Goal: Transaction & Acquisition: Purchase product/service

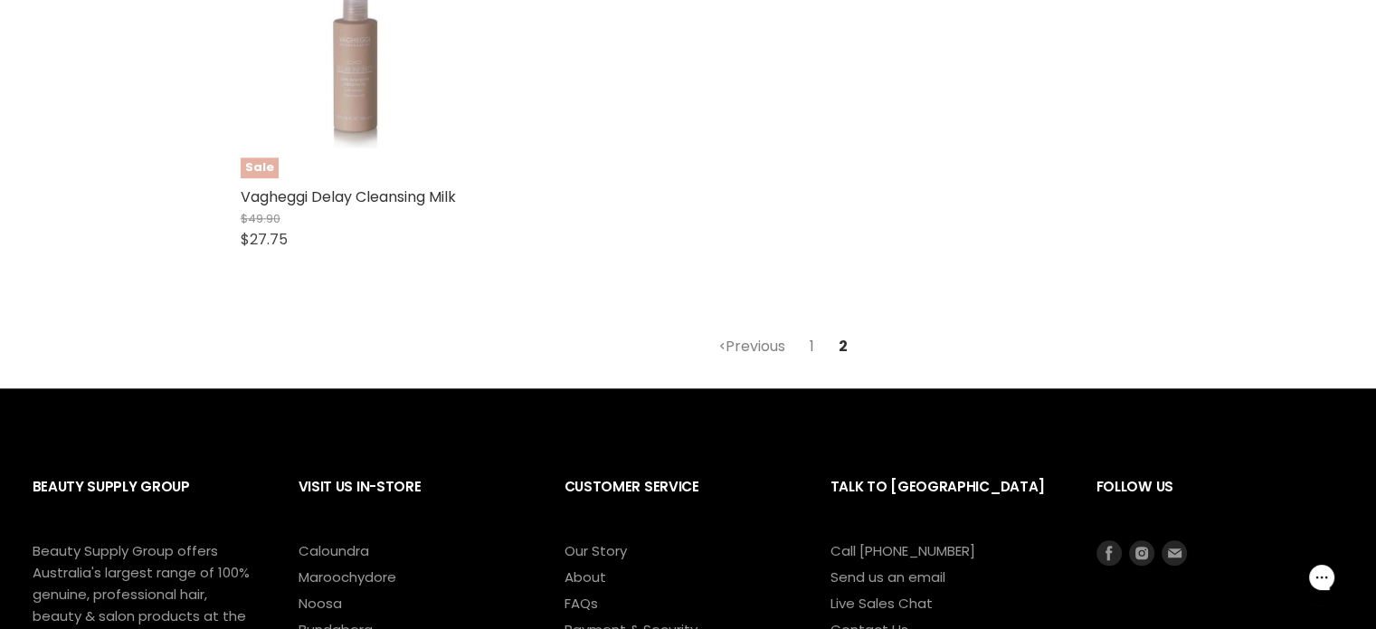
click at [807, 354] on link "1" at bounding box center [812, 346] width 24 height 33
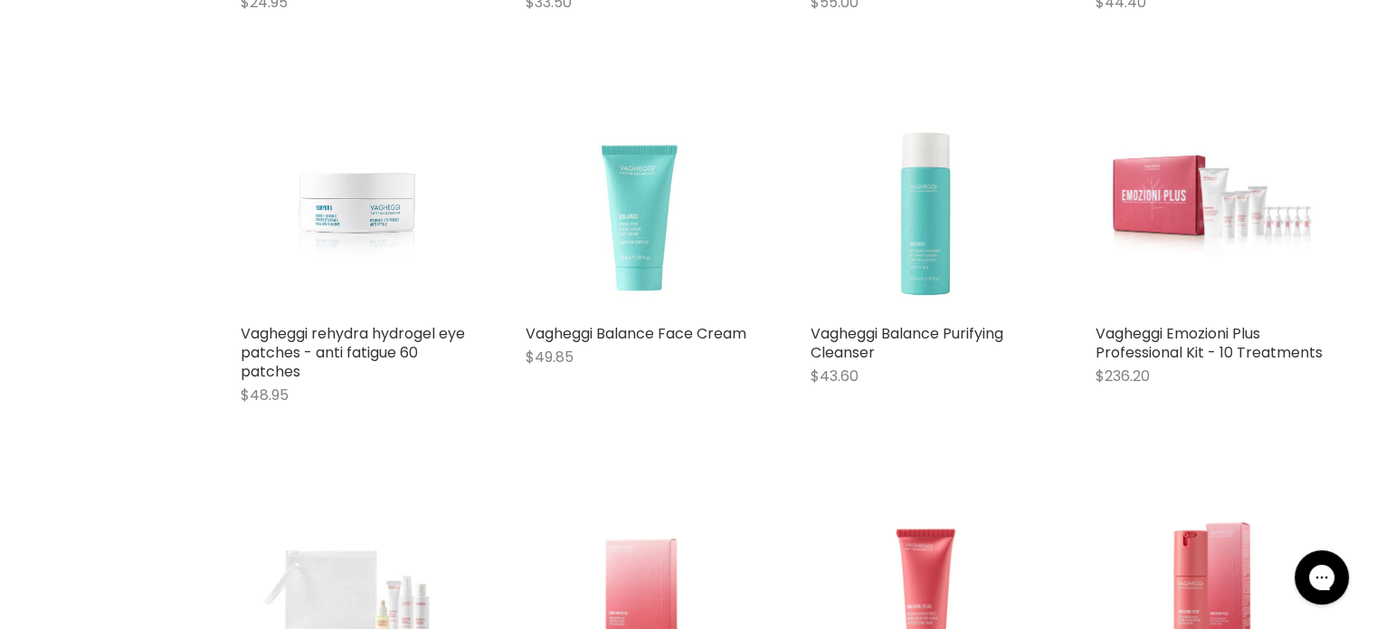
scroll to position [996, 0]
click at [930, 238] on img "Main content" at bounding box center [926, 198] width 231 height 231
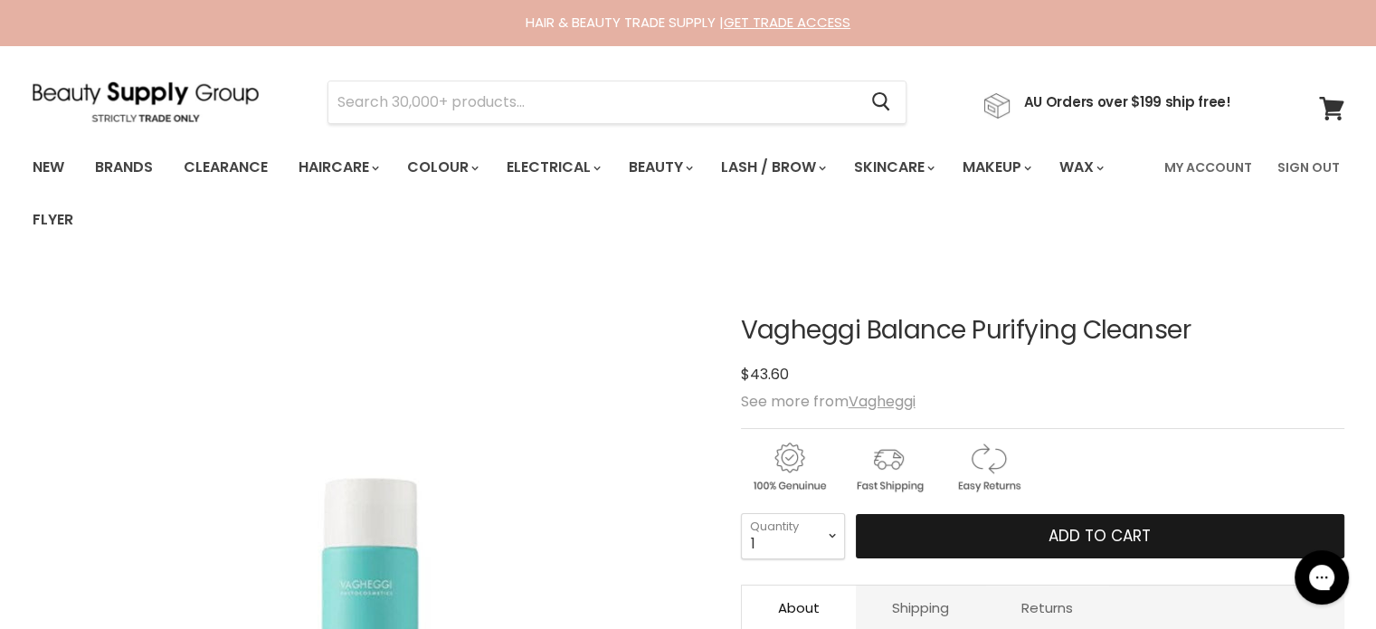
click at [948, 538] on button "Add to cart" at bounding box center [1100, 536] width 489 height 45
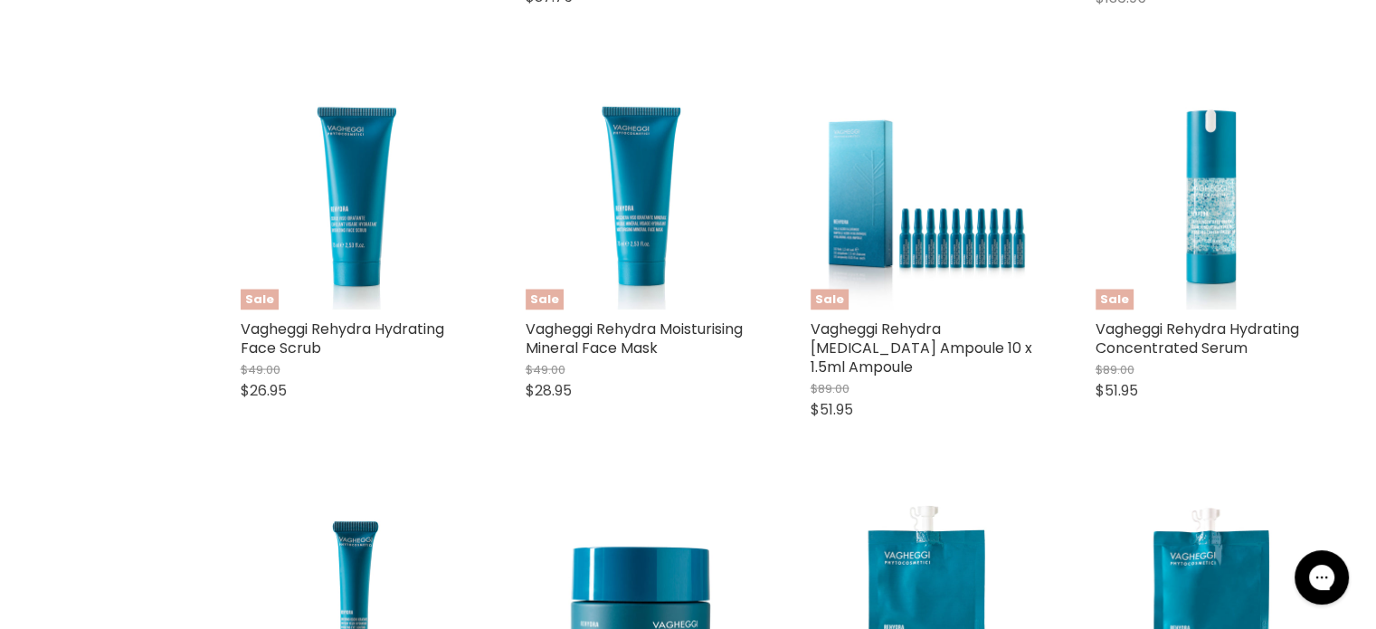
scroll to position [3355, 0]
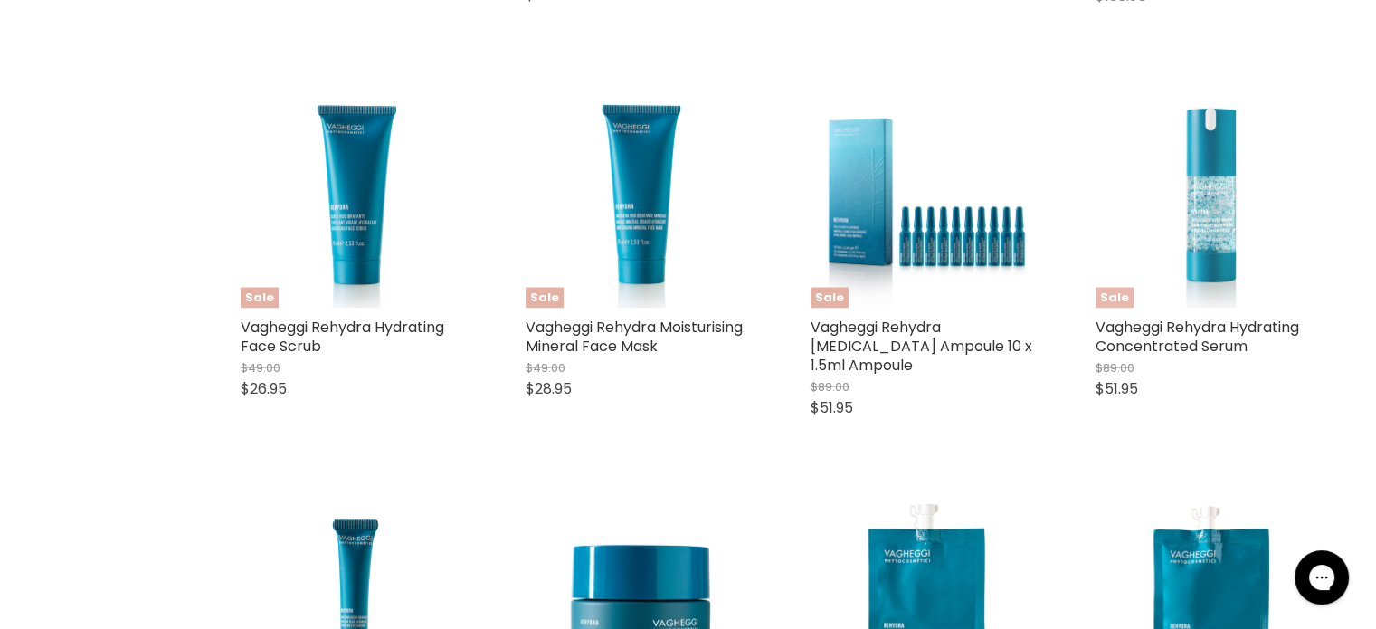
click at [1220, 239] on img "Main content" at bounding box center [1211, 192] width 231 height 231
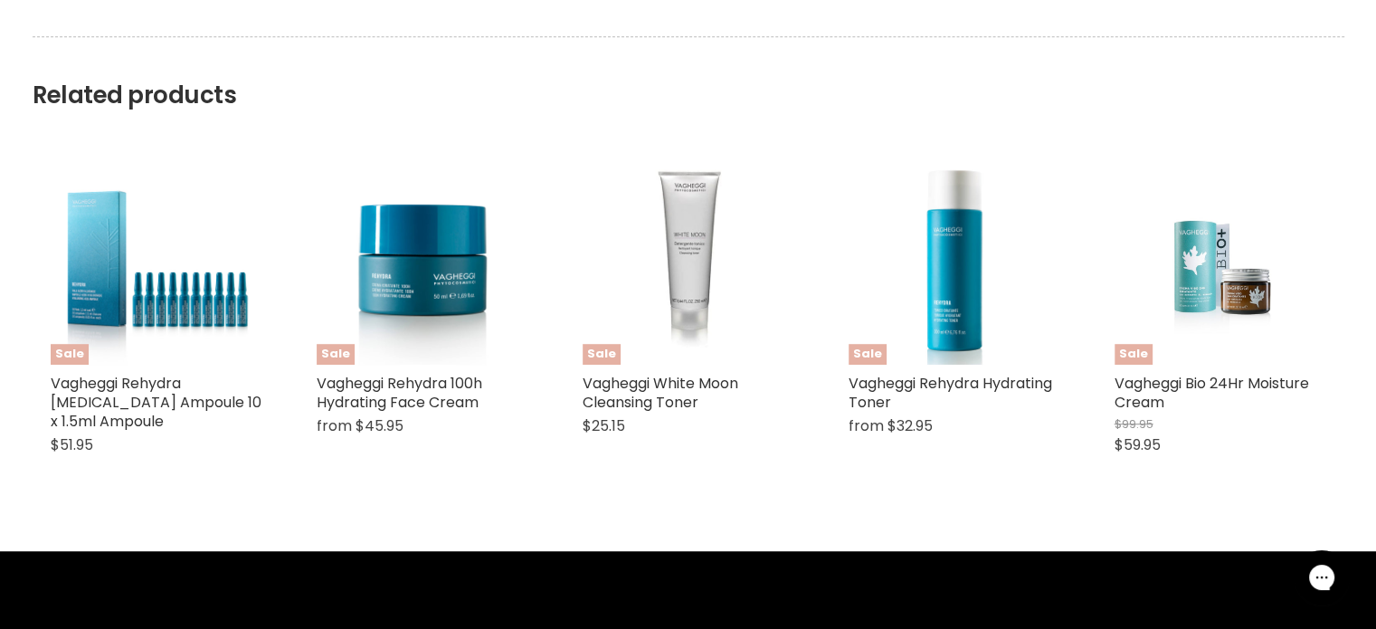
scroll to position [1146, 0]
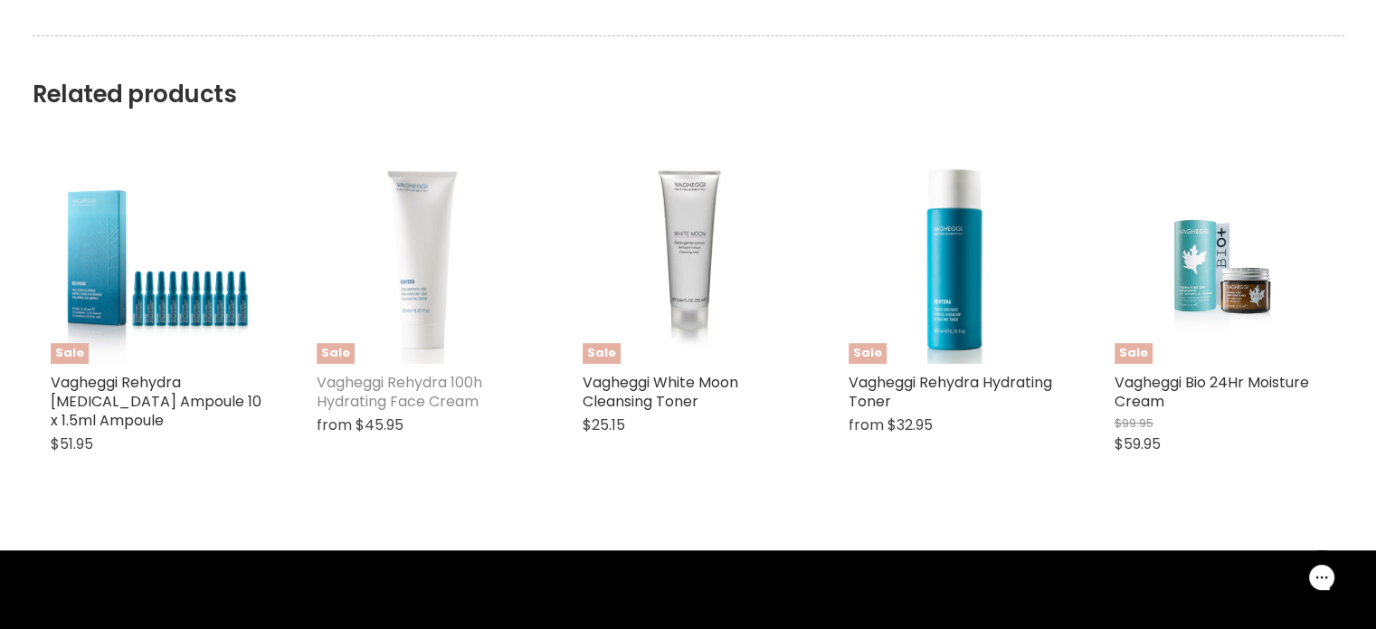
click at [417, 386] on link "Vagheggi Rehydra 100h Hydrating Face Cream" at bounding box center [400, 392] width 166 height 40
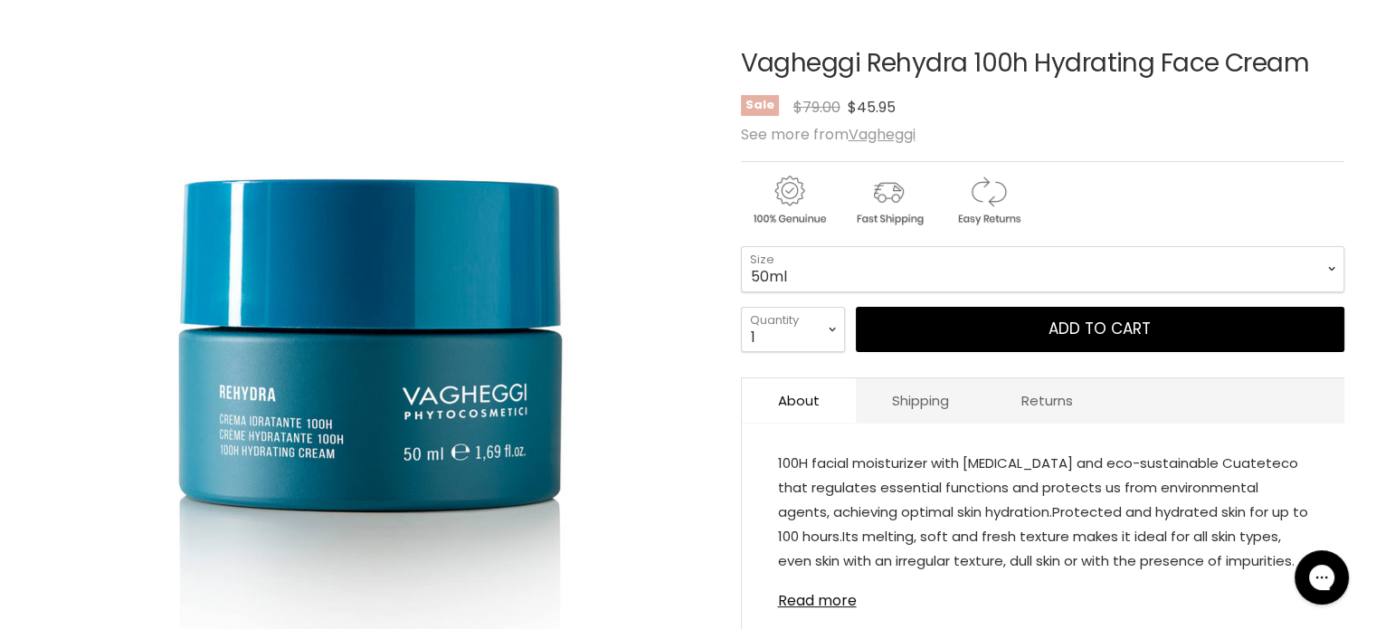
scroll to position [270, 0]
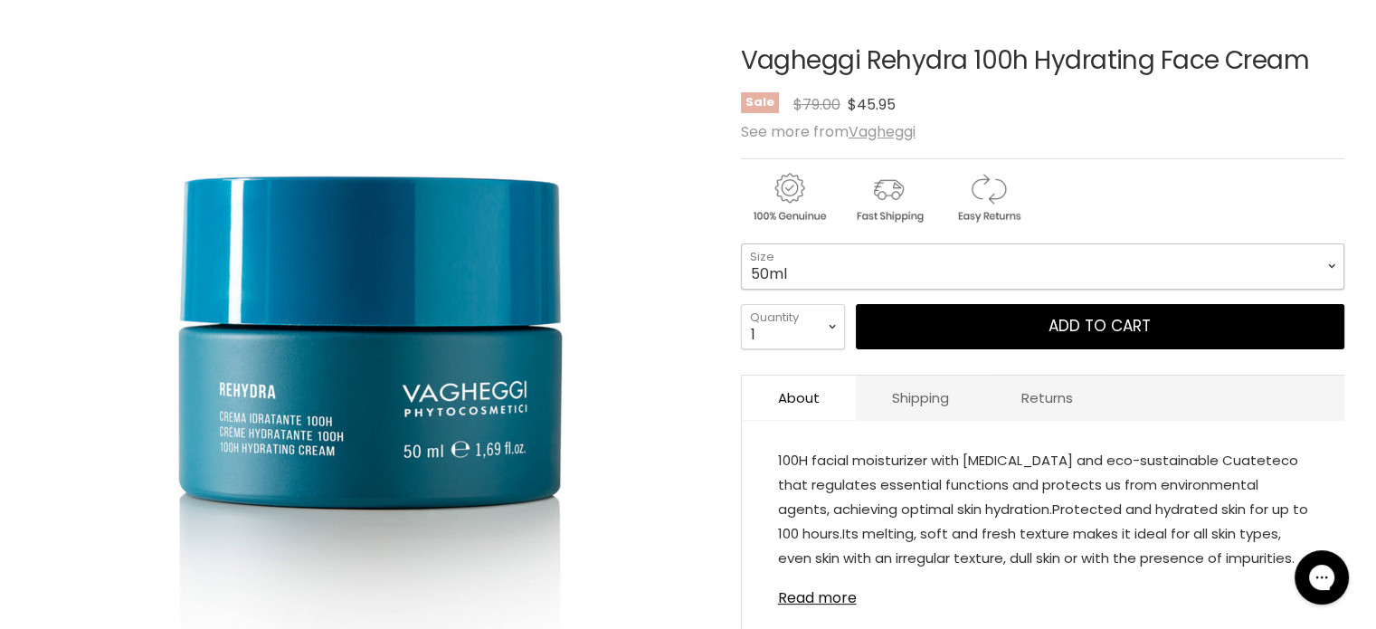
click at [1331, 264] on select "50ml 250ml" at bounding box center [1043, 265] width 604 height 45
click at [741, 243] on select "50ml 250ml" at bounding box center [1043, 265] width 604 height 45
select select "250ml"
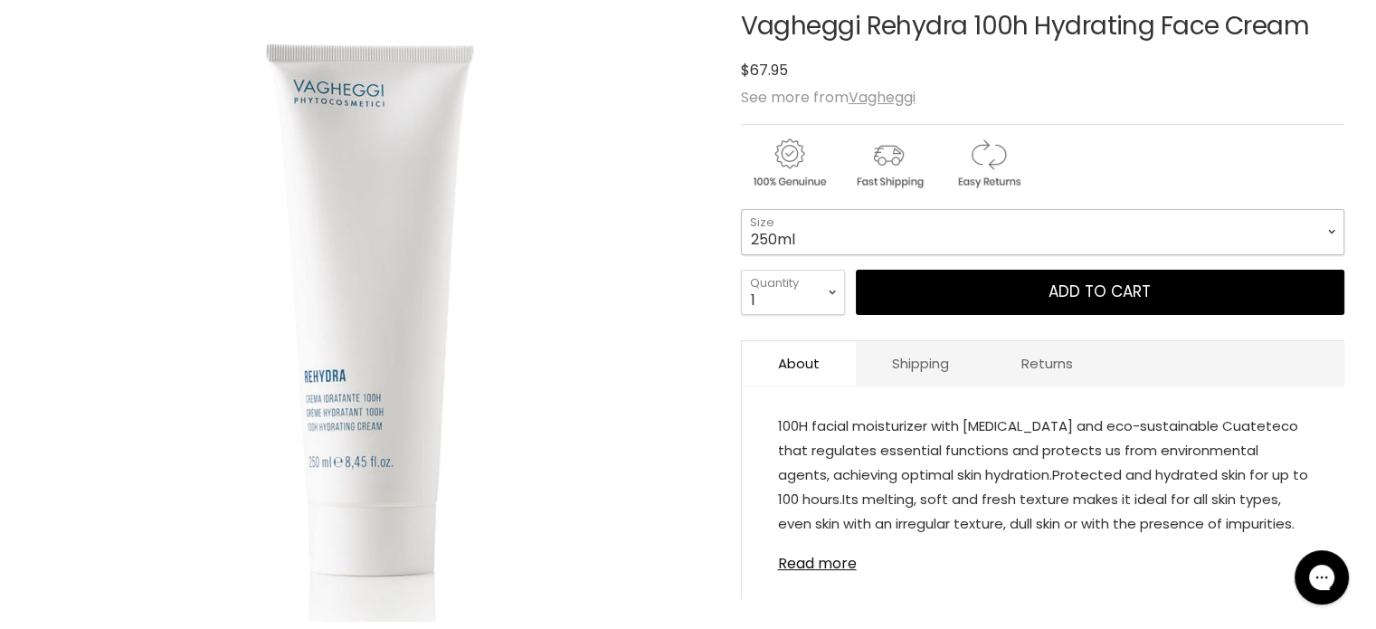
scroll to position [303, 0]
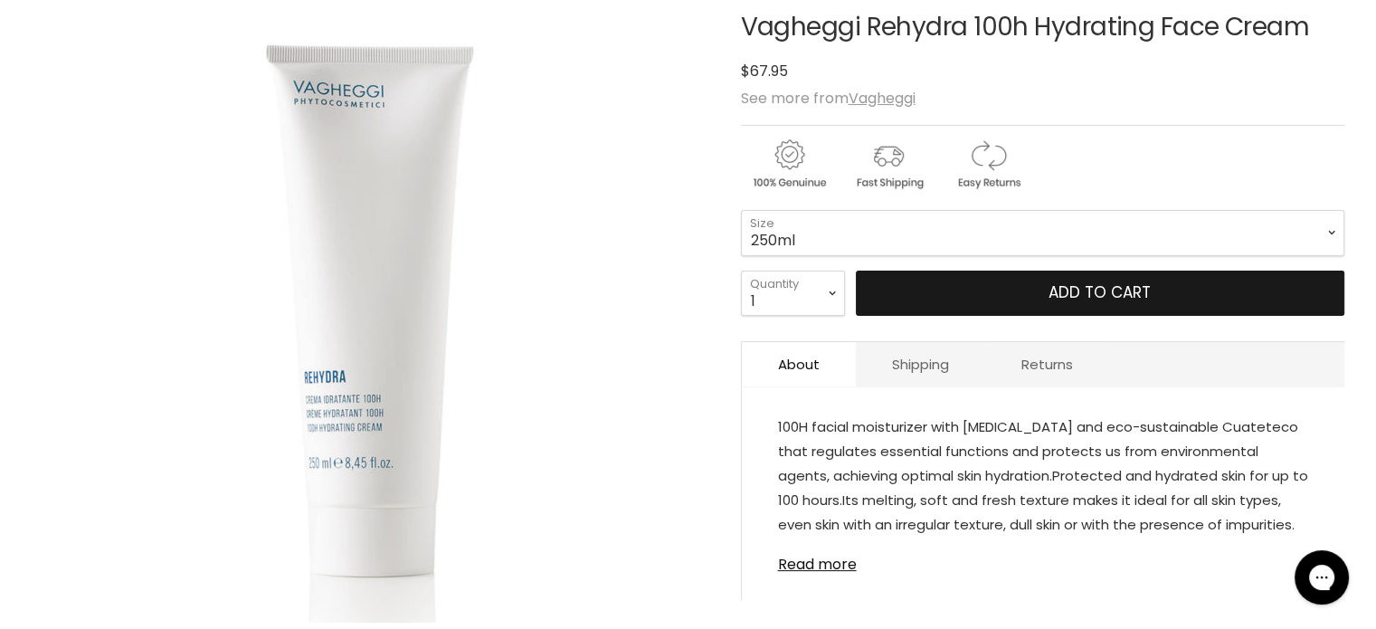
click at [1122, 290] on button "Add to cart" at bounding box center [1100, 293] width 489 height 45
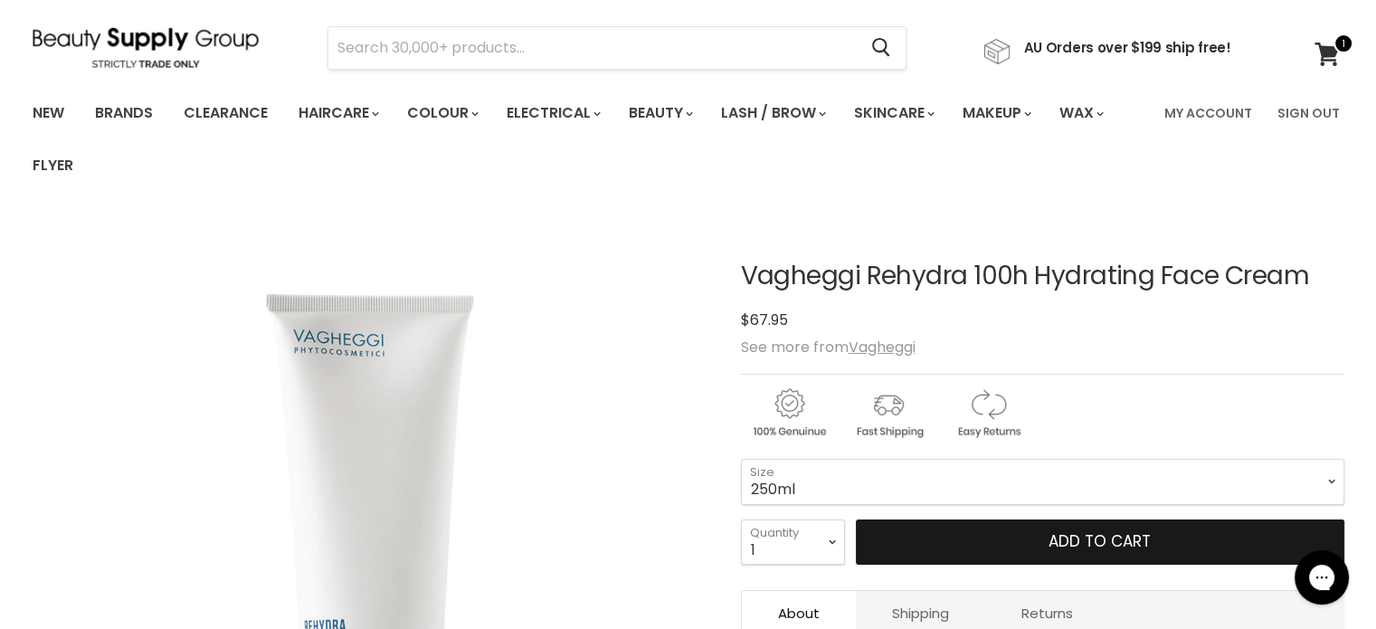
scroll to position [0, 0]
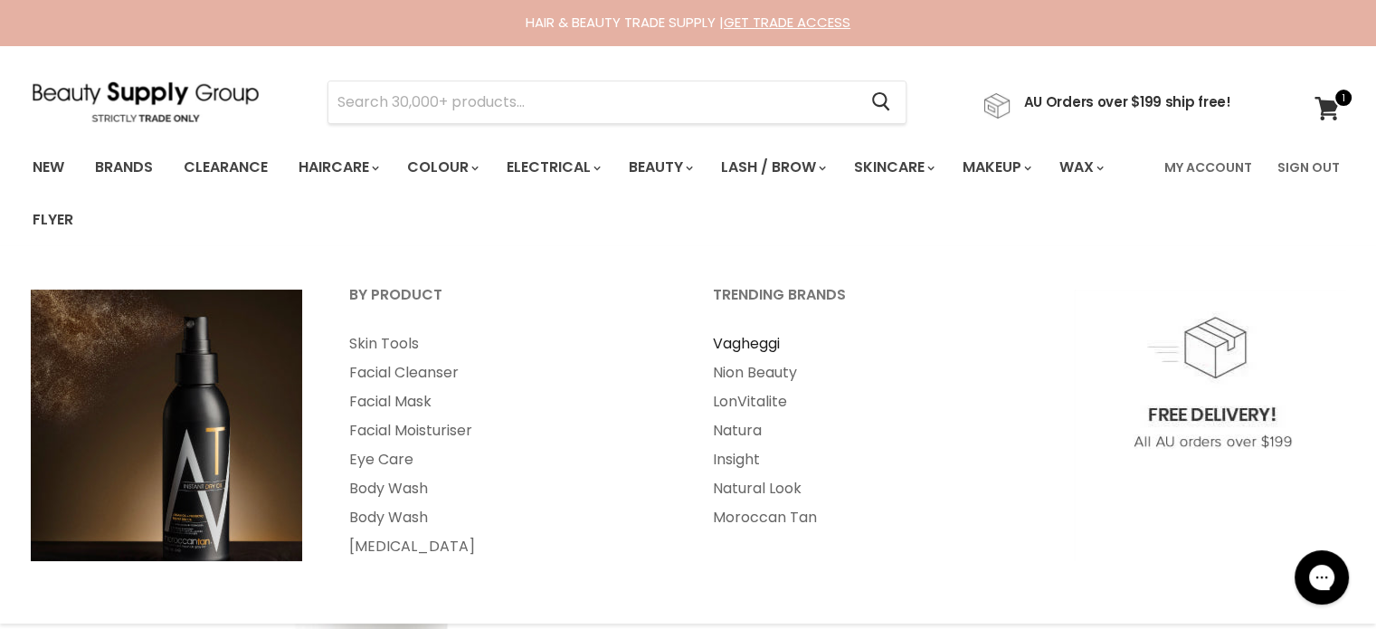
click at [771, 338] on link "Vagheggi" at bounding box center [870, 343] width 360 height 29
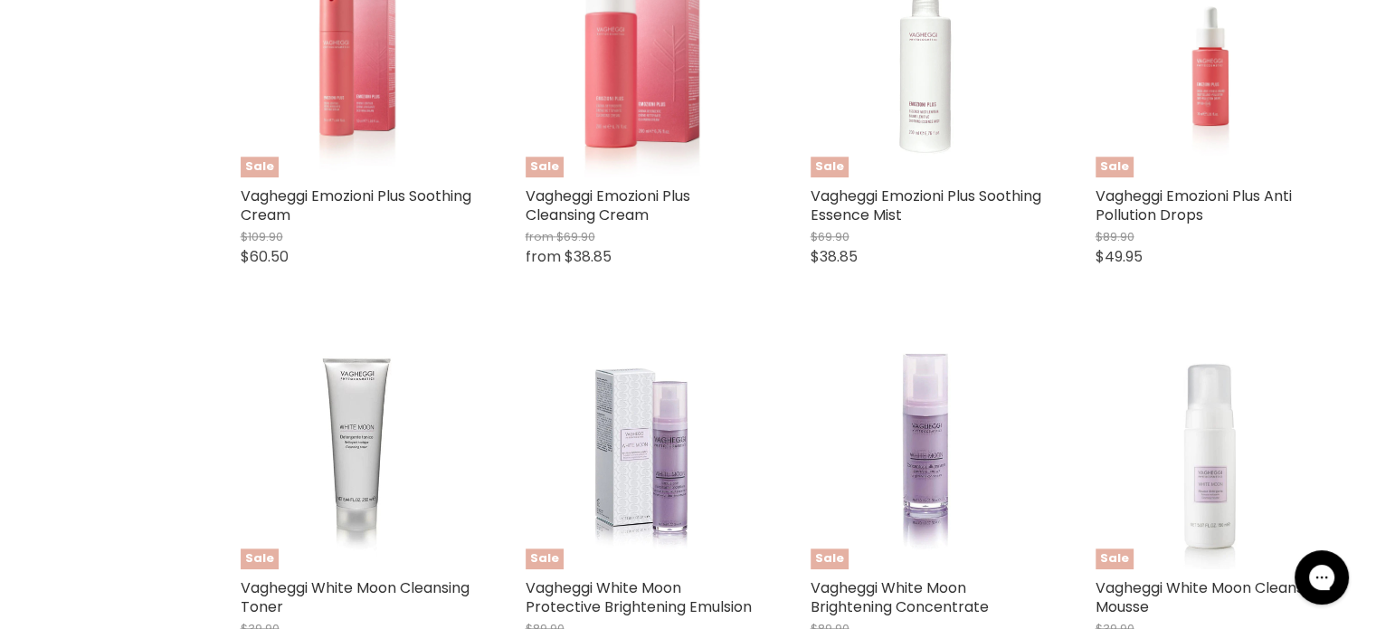
scroll to position [1916, 0]
click at [1215, 100] on img "Main content" at bounding box center [1211, 63] width 154 height 231
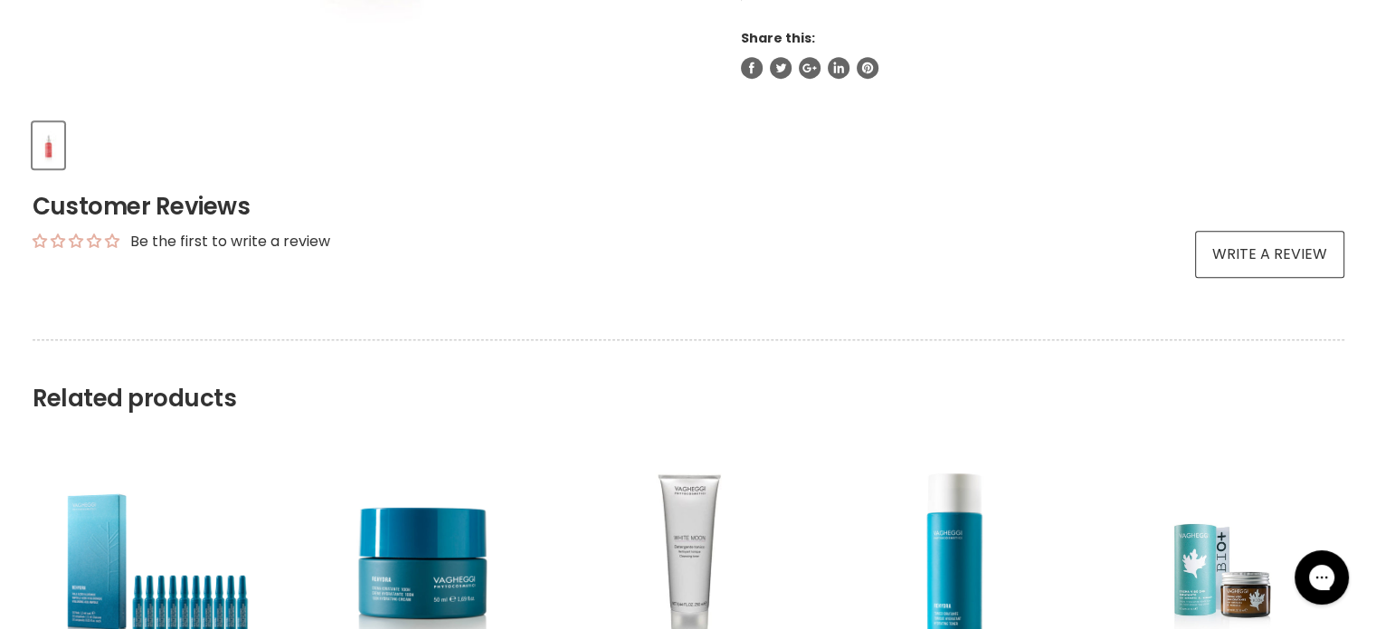
scroll to position [821, 0]
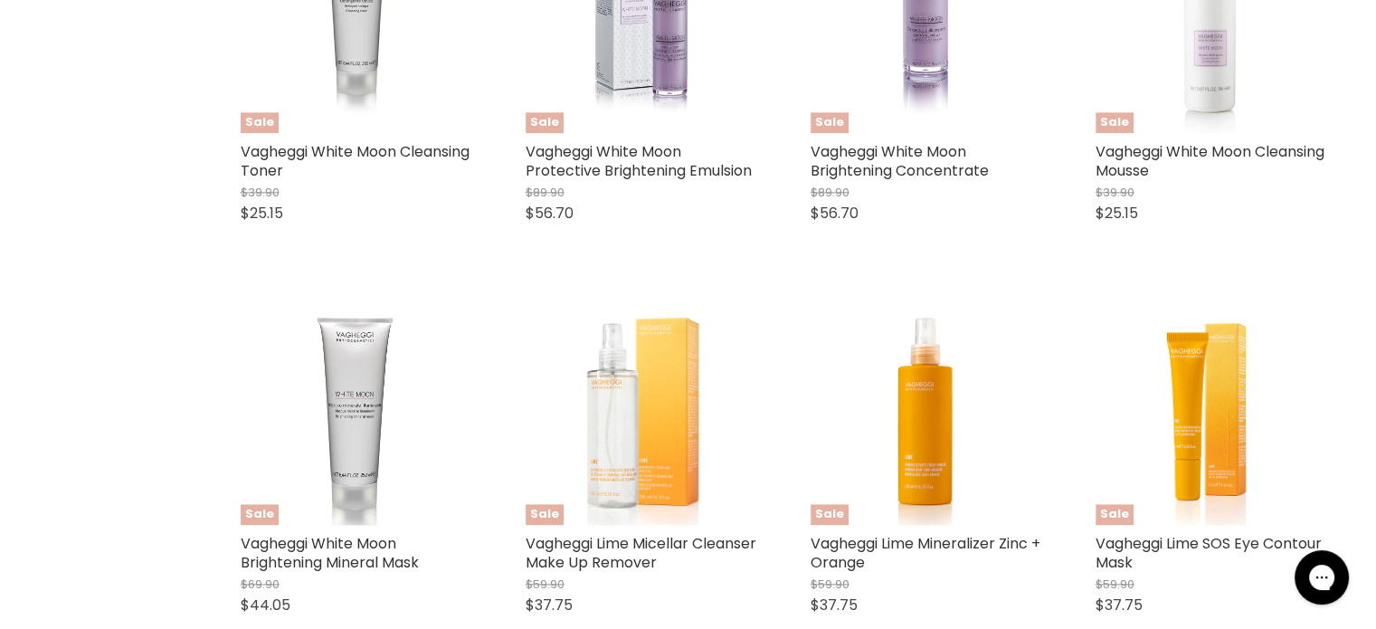
scroll to position [2382, 0]
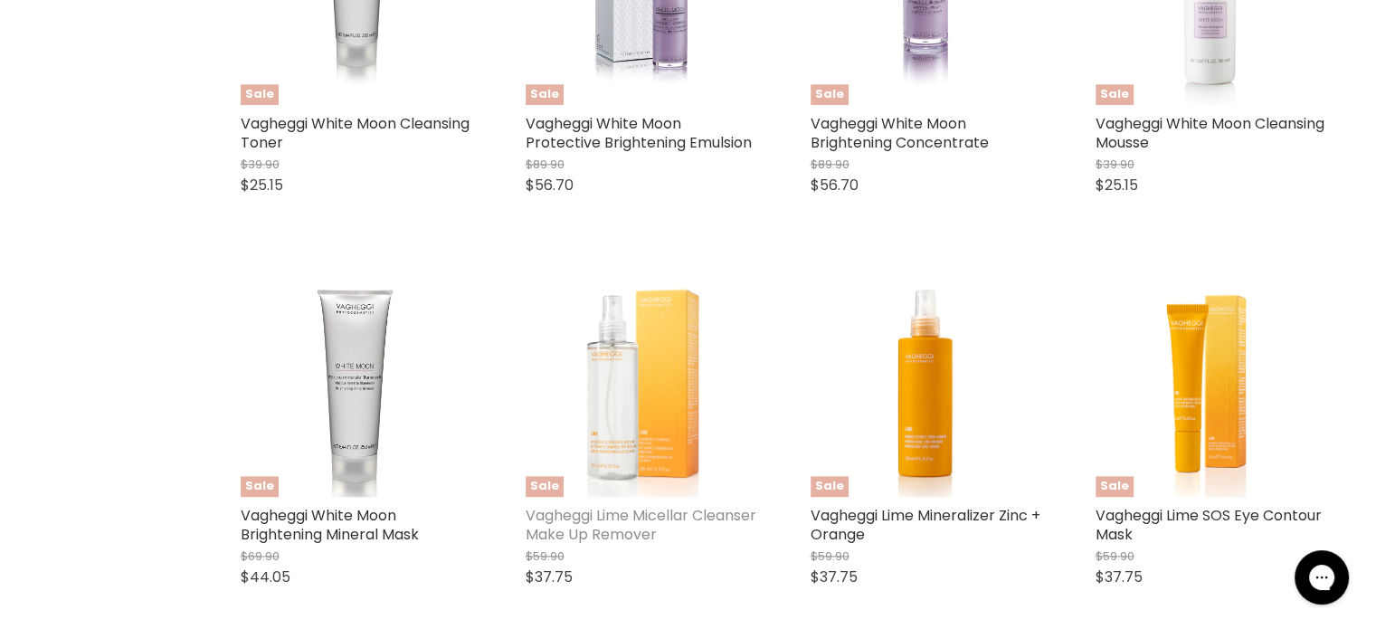
click at [630, 525] on link "Vagheggi Lime Micellar Cleanser Make Up Remover" at bounding box center [641, 525] width 231 height 40
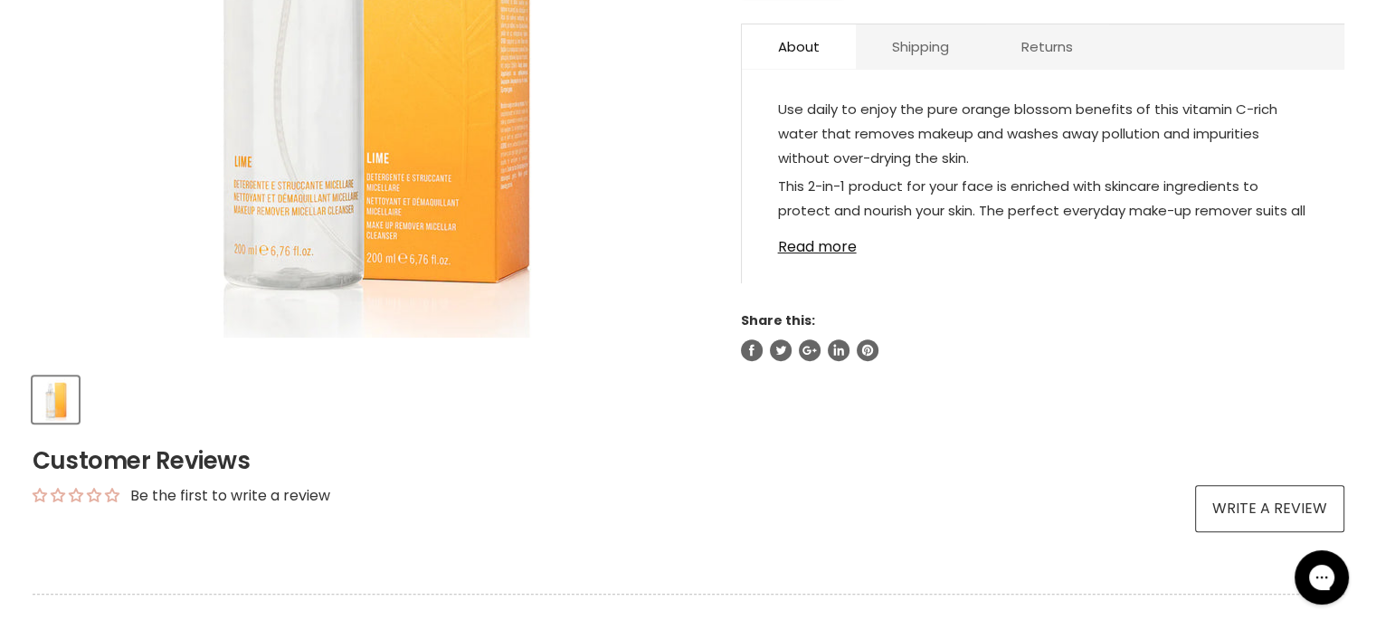
scroll to position [592, 0]
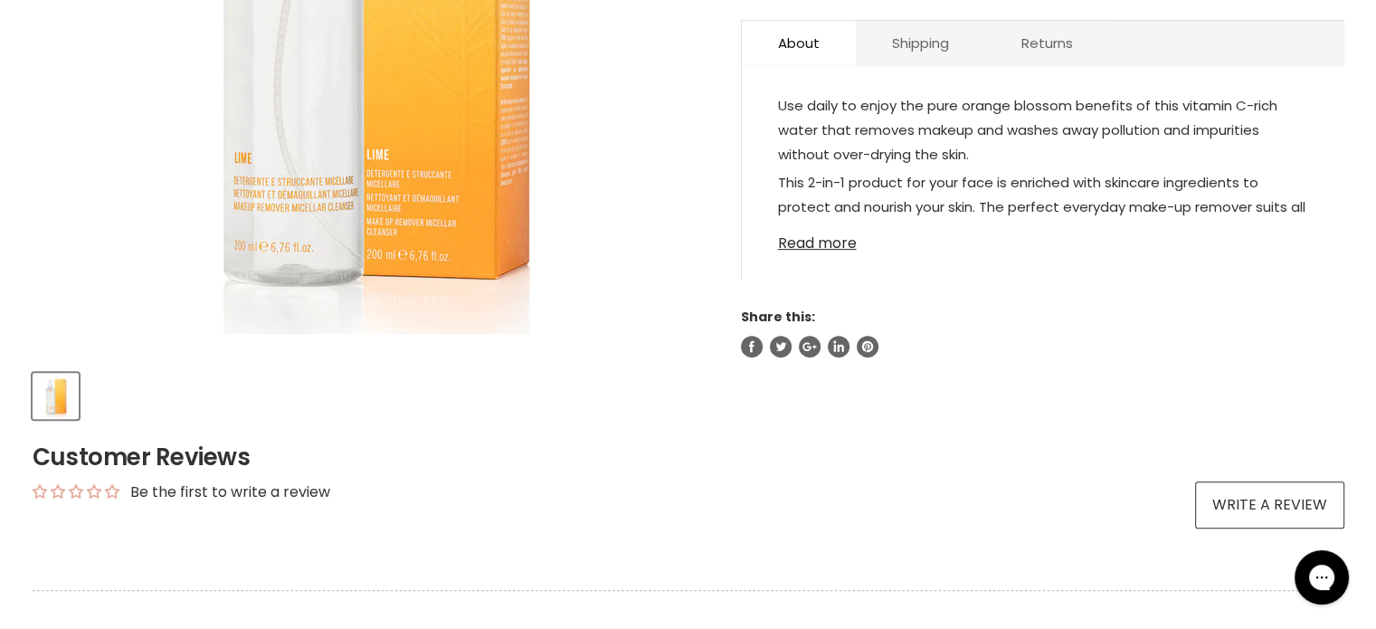
click at [834, 244] on link "Read more" at bounding box center [1043, 237] width 530 height 27
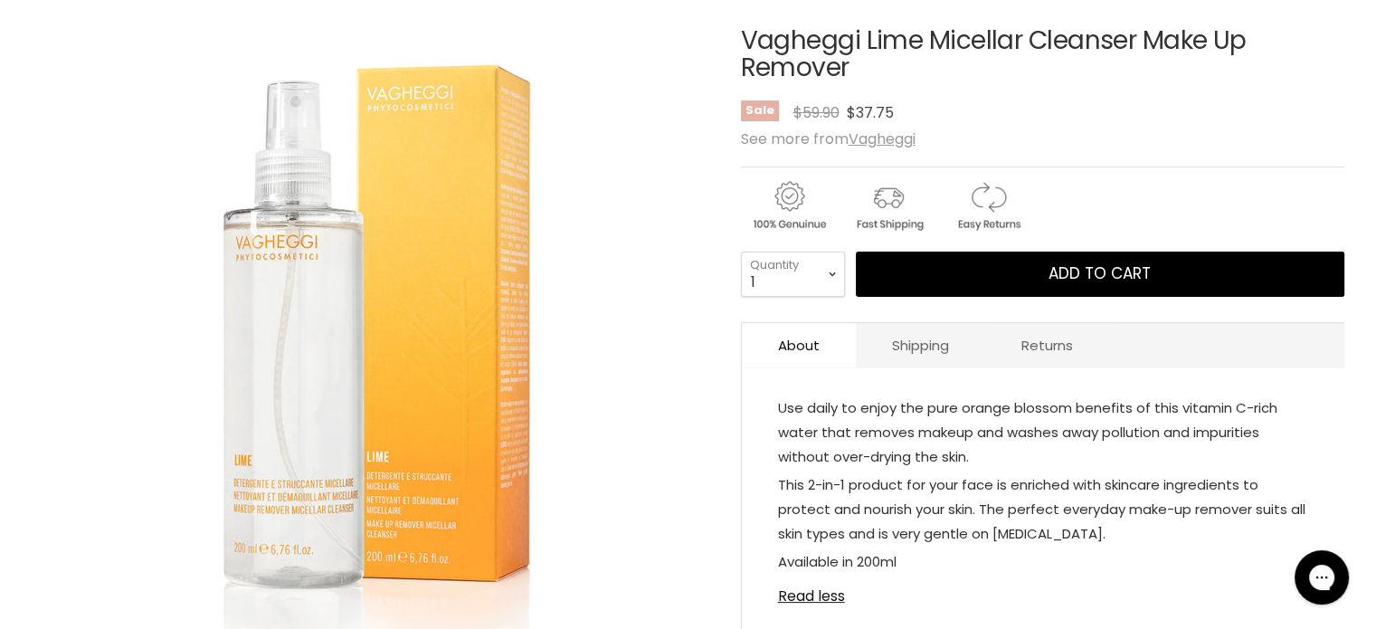
scroll to position [291, 0]
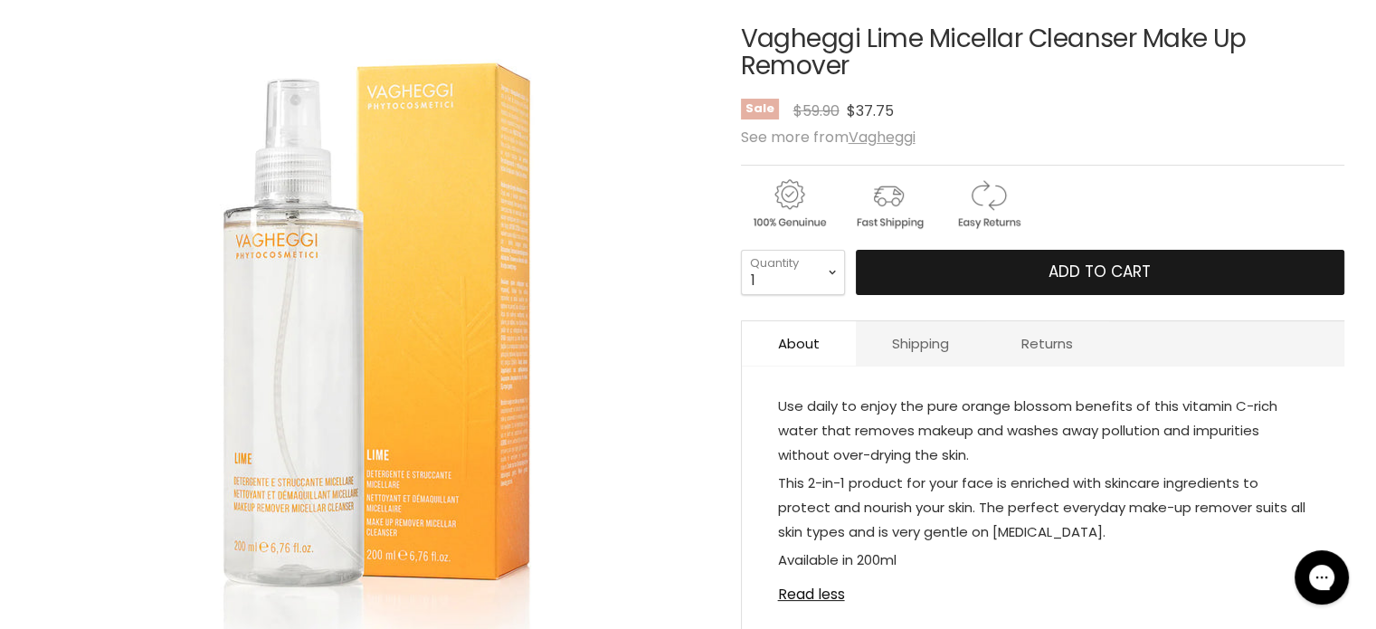
click at [1162, 276] on button "Add to cart" at bounding box center [1100, 272] width 489 height 45
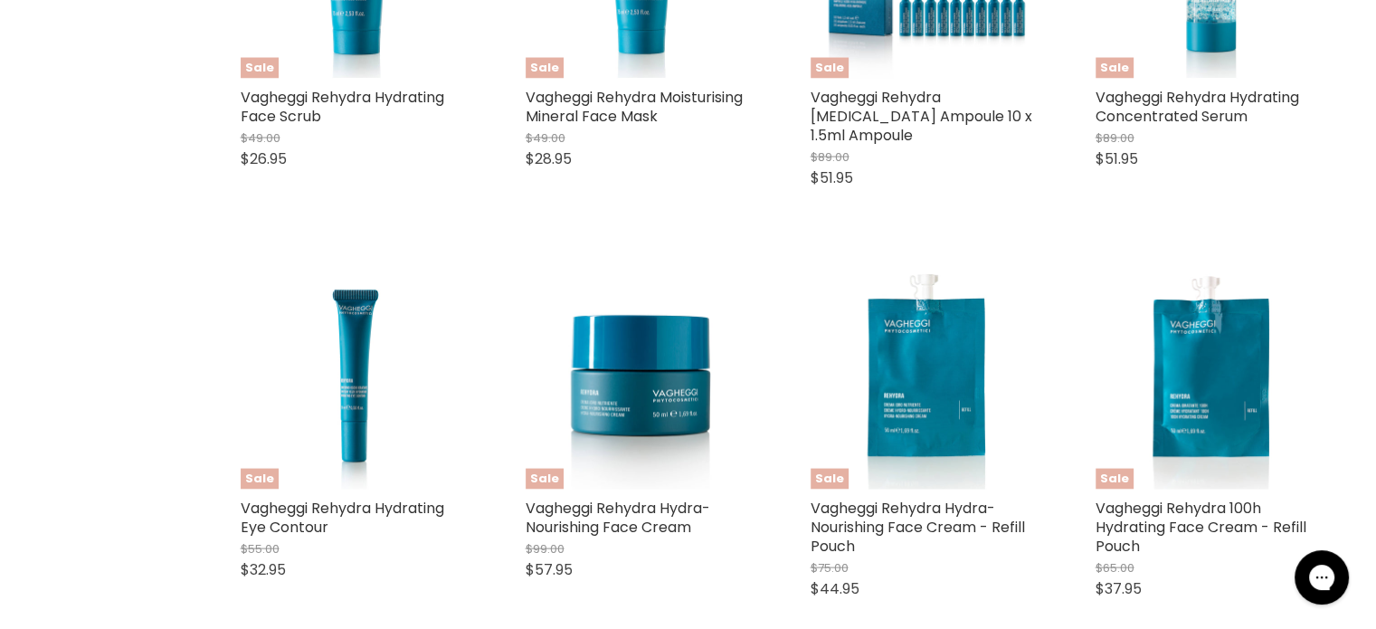
scroll to position [3588, 0]
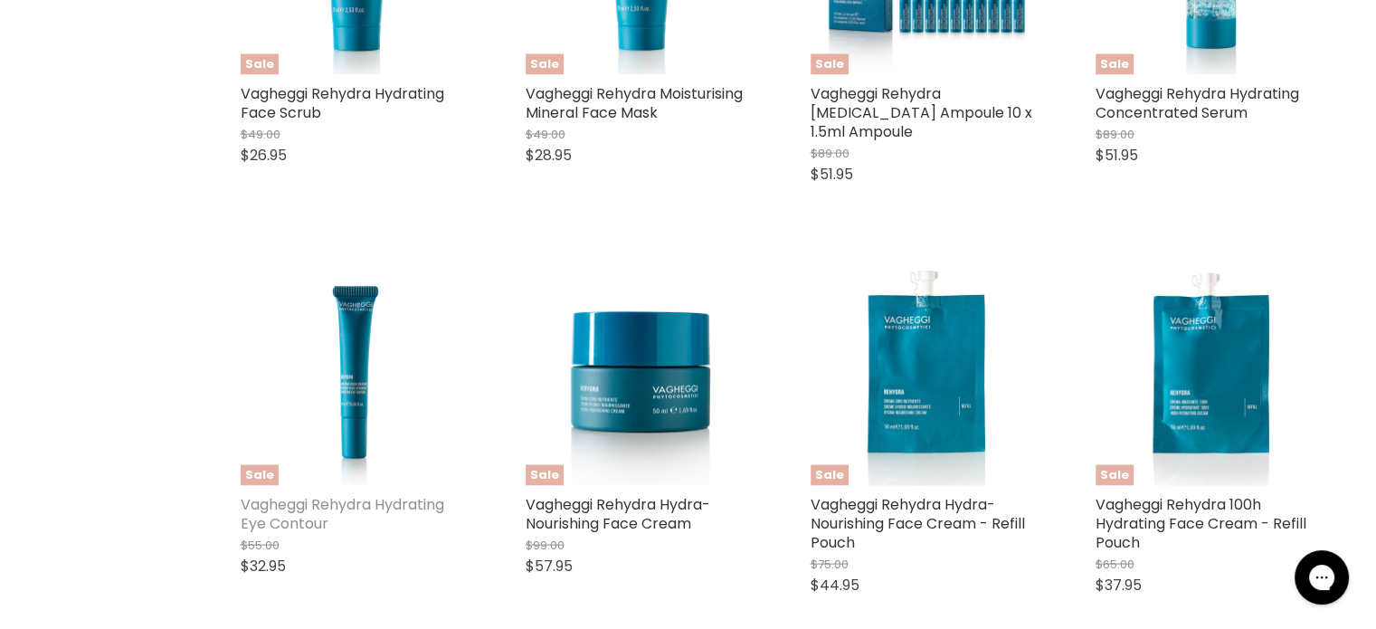
click at [329, 509] on link "Vagheggi Rehydra Hydrating Eye Contour" at bounding box center [343, 514] width 204 height 40
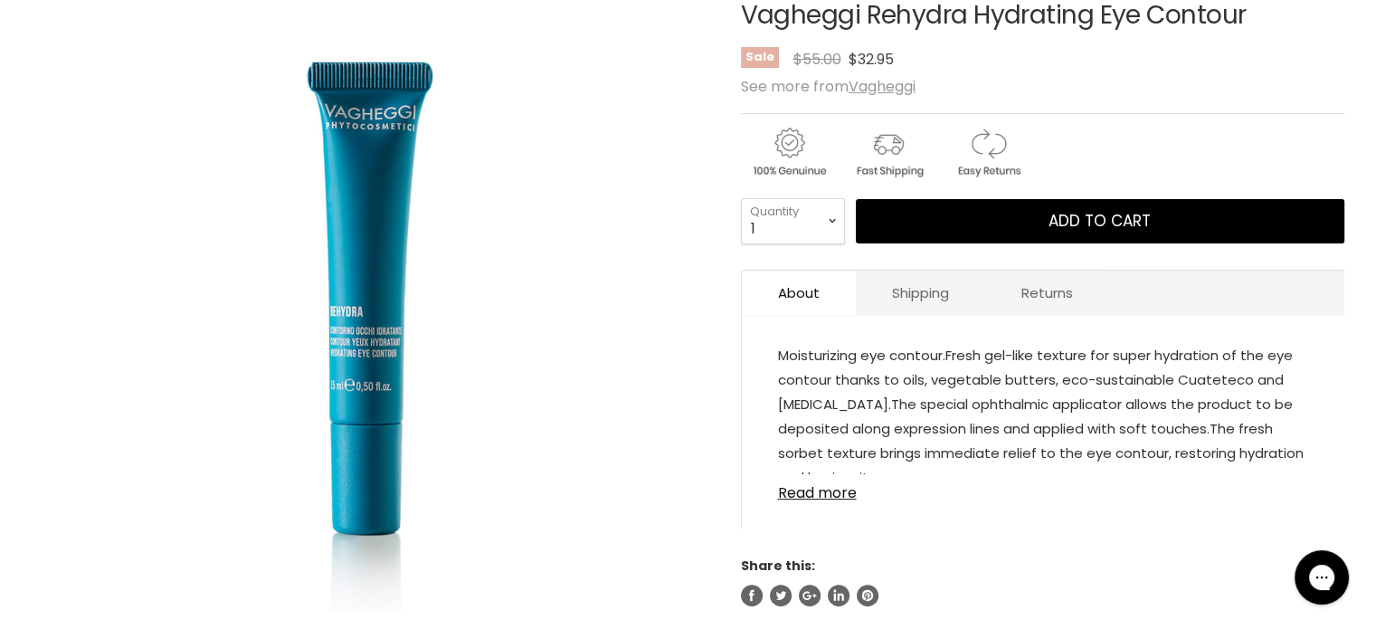
scroll to position [315, 0]
click at [844, 500] on div "Moisturizing eye contour. Fresh gel-like texture for super hydration of the eye…" at bounding box center [1043, 431] width 603 height 195
click at [830, 498] on link "Read more" at bounding box center [1043, 487] width 530 height 27
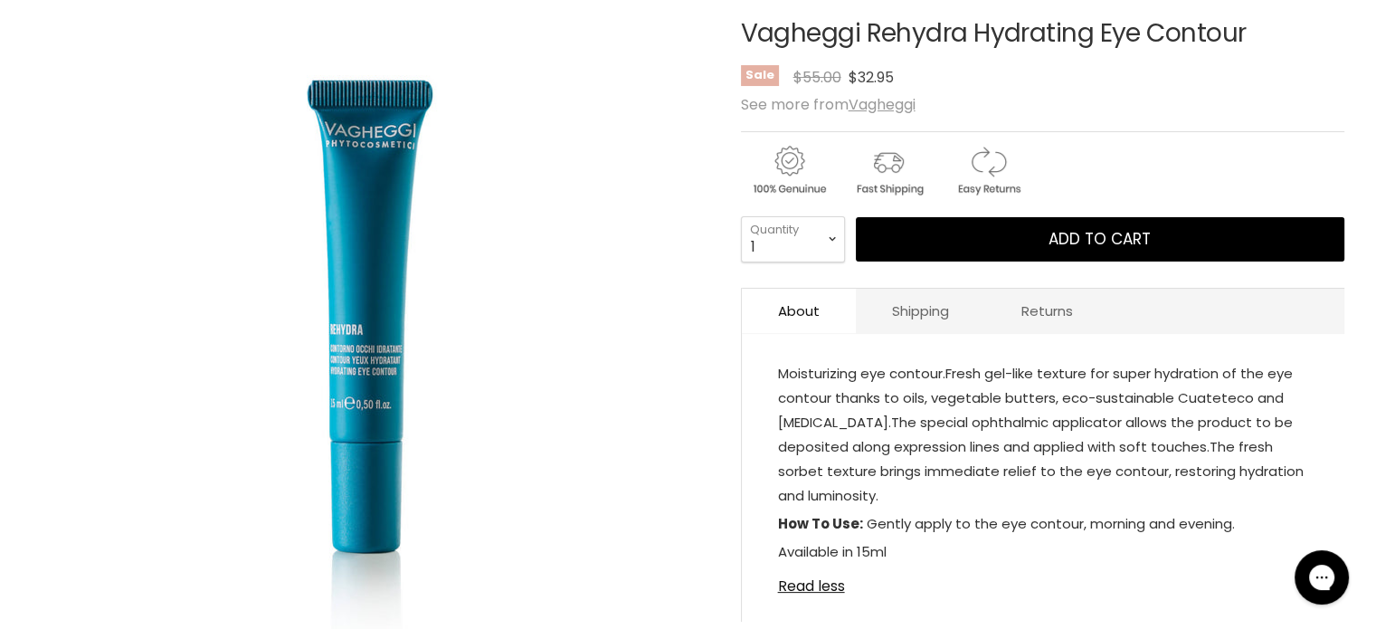
scroll to position [309, 0]
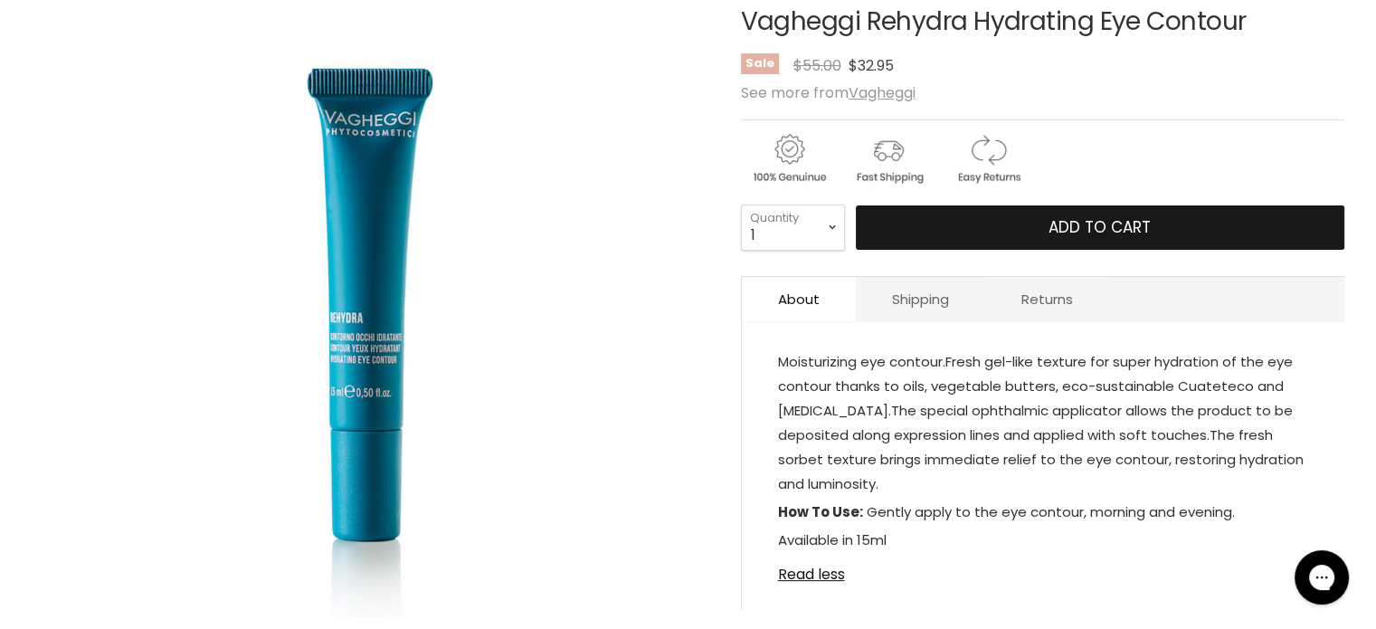
click at [1012, 227] on button "Add to cart" at bounding box center [1100, 227] width 489 height 45
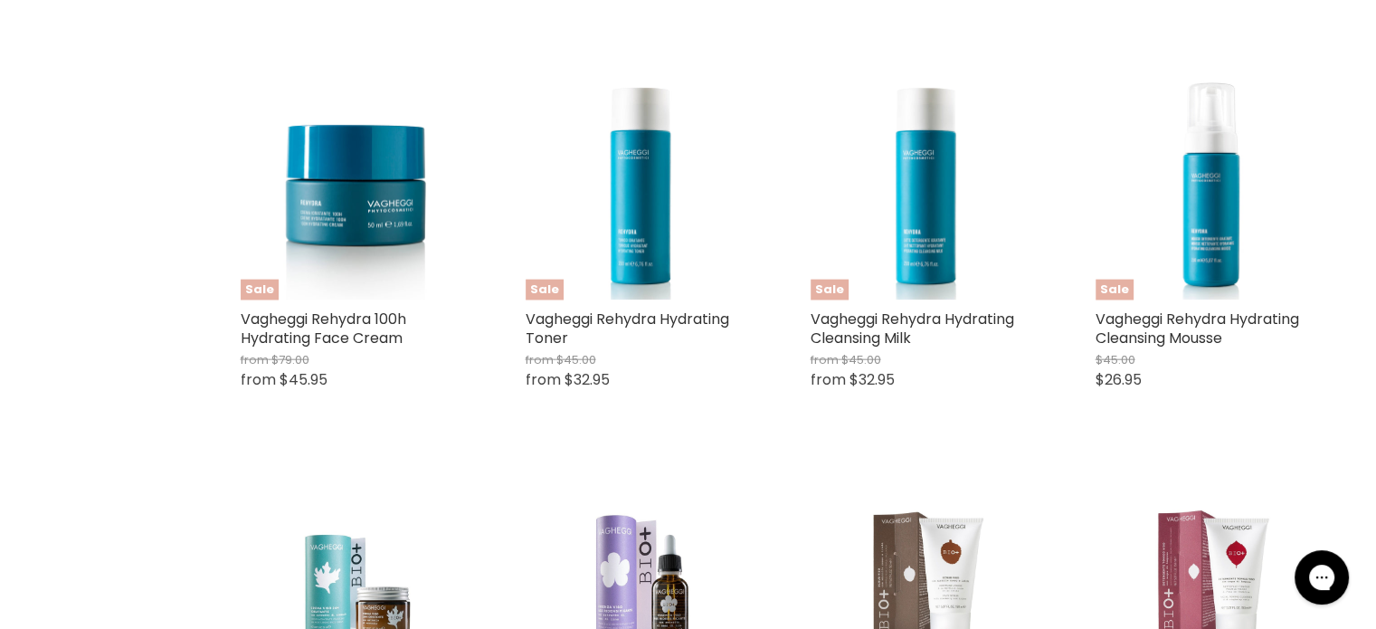
scroll to position [4173, 0]
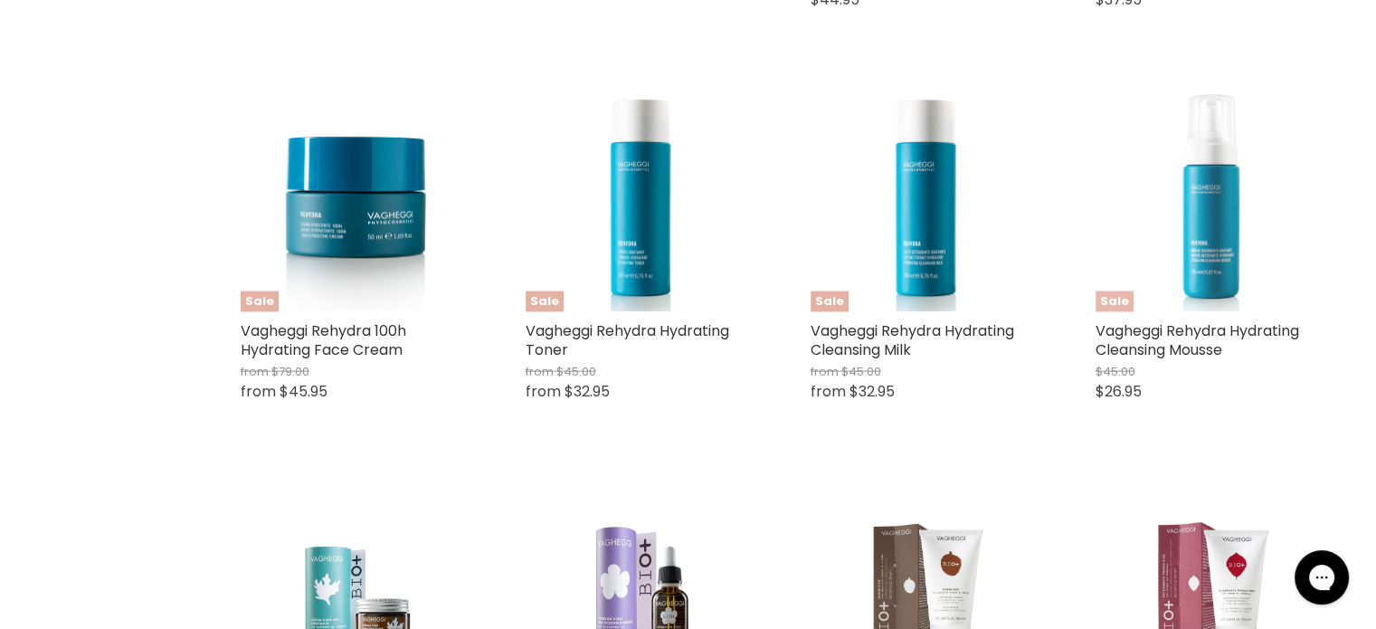
click at [1223, 281] on img "Main content" at bounding box center [1211, 196] width 231 height 231
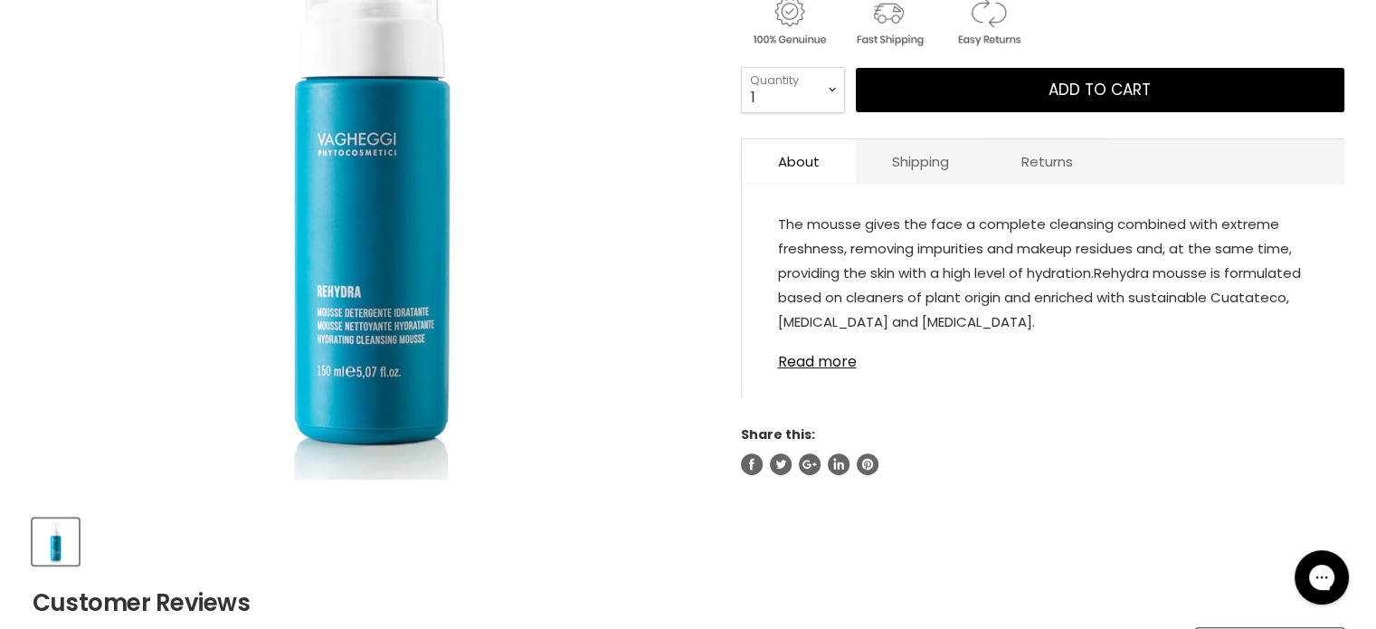
scroll to position [447, 0]
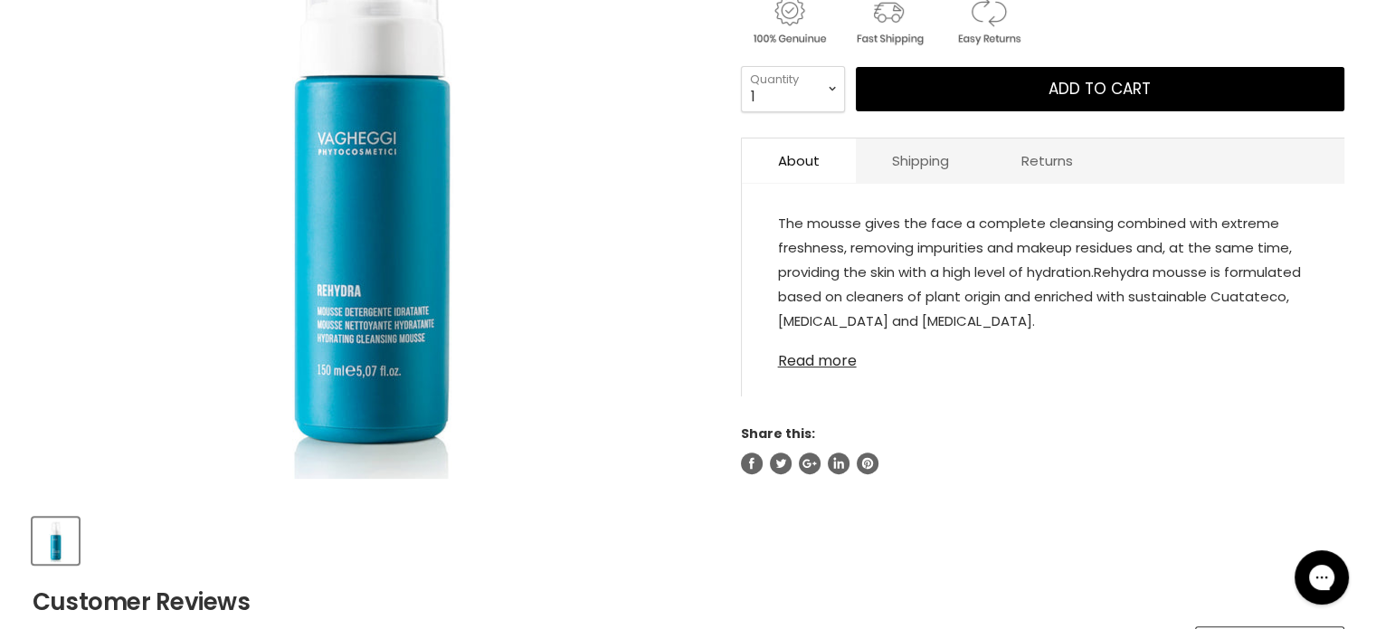
click at [820, 364] on link "Read more" at bounding box center [1043, 355] width 530 height 27
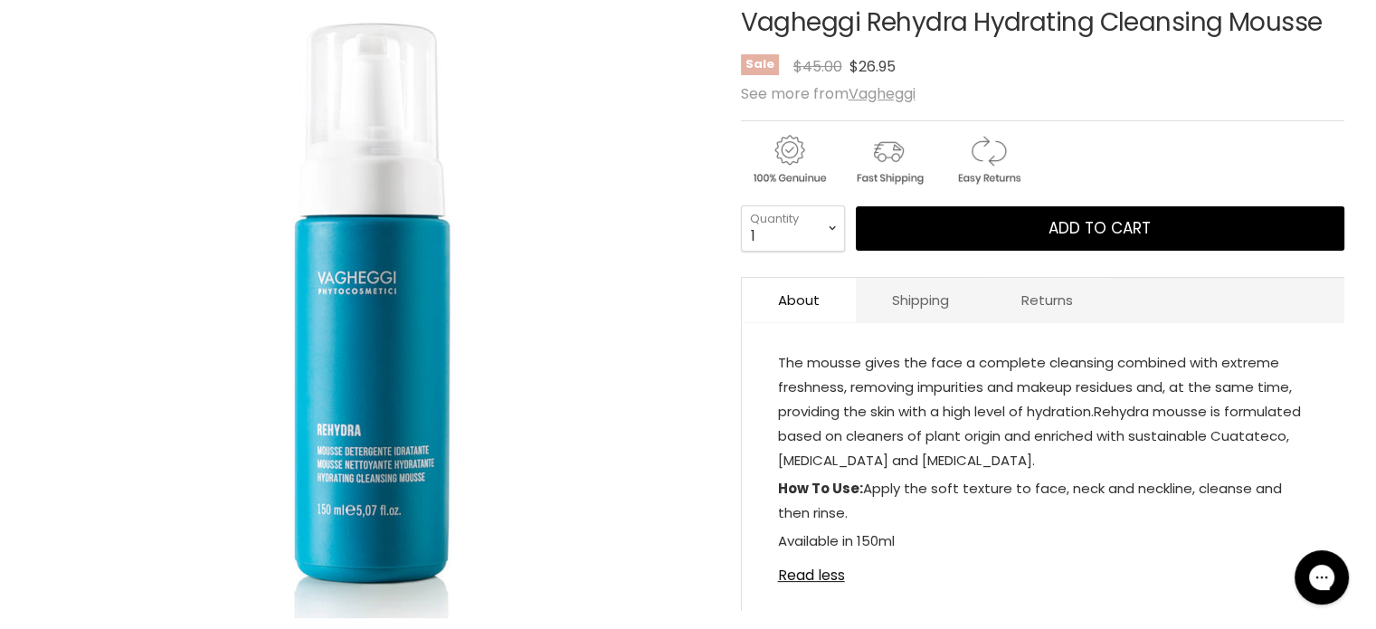
scroll to position [305, 0]
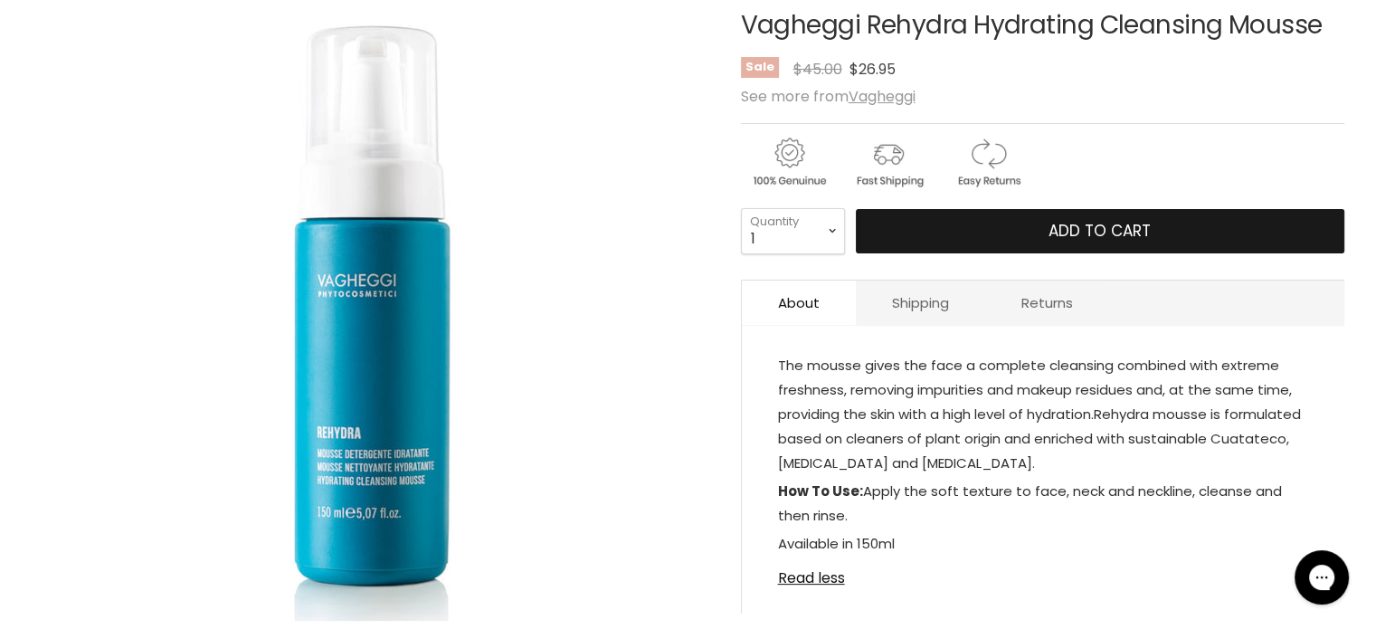
click at [1034, 234] on button "Add to cart" at bounding box center [1100, 231] width 489 height 45
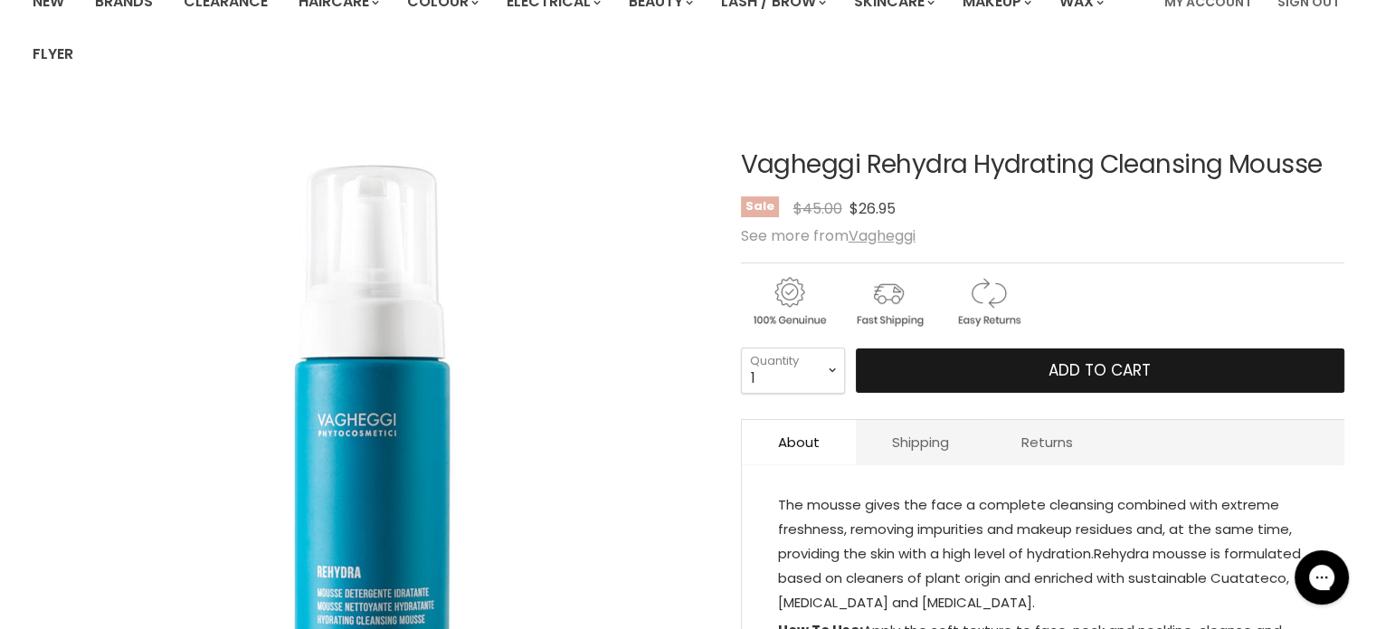
scroll to position [0, 0]
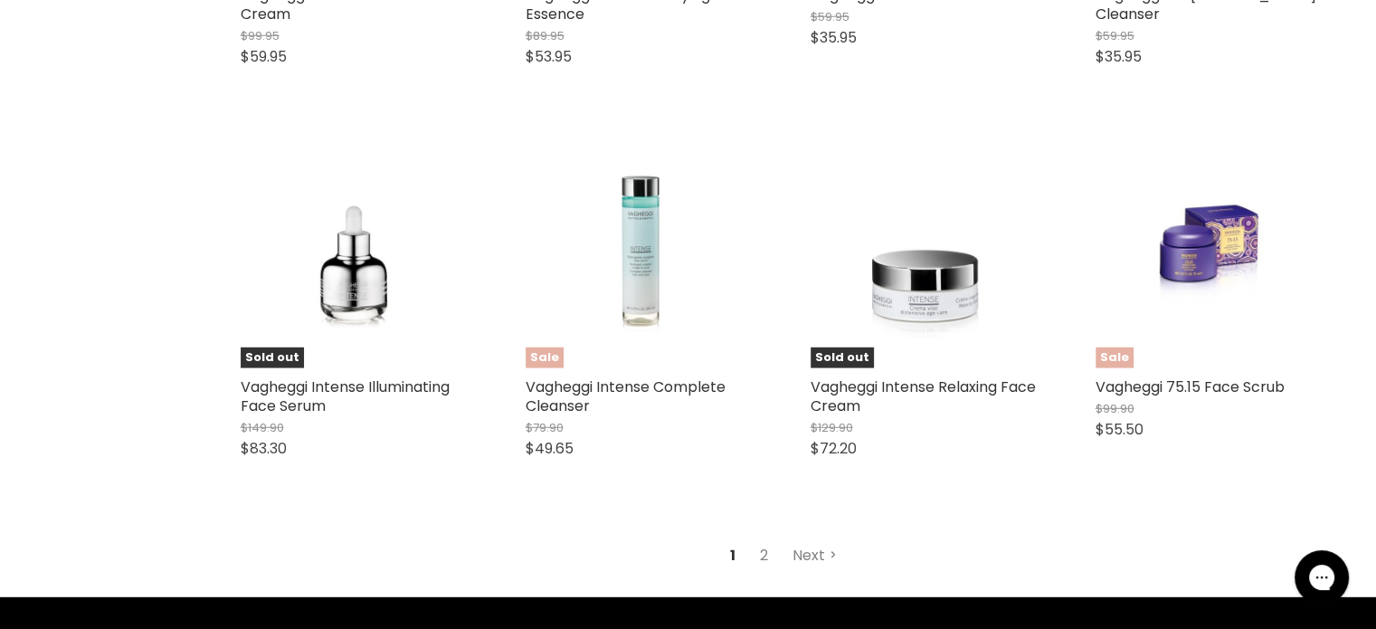
scroll to position [4901, 0]
click at [634, 395] on link "Vagheggi Intense Complete Cleanser" at bounding box center [626, 396] width 200 height 40
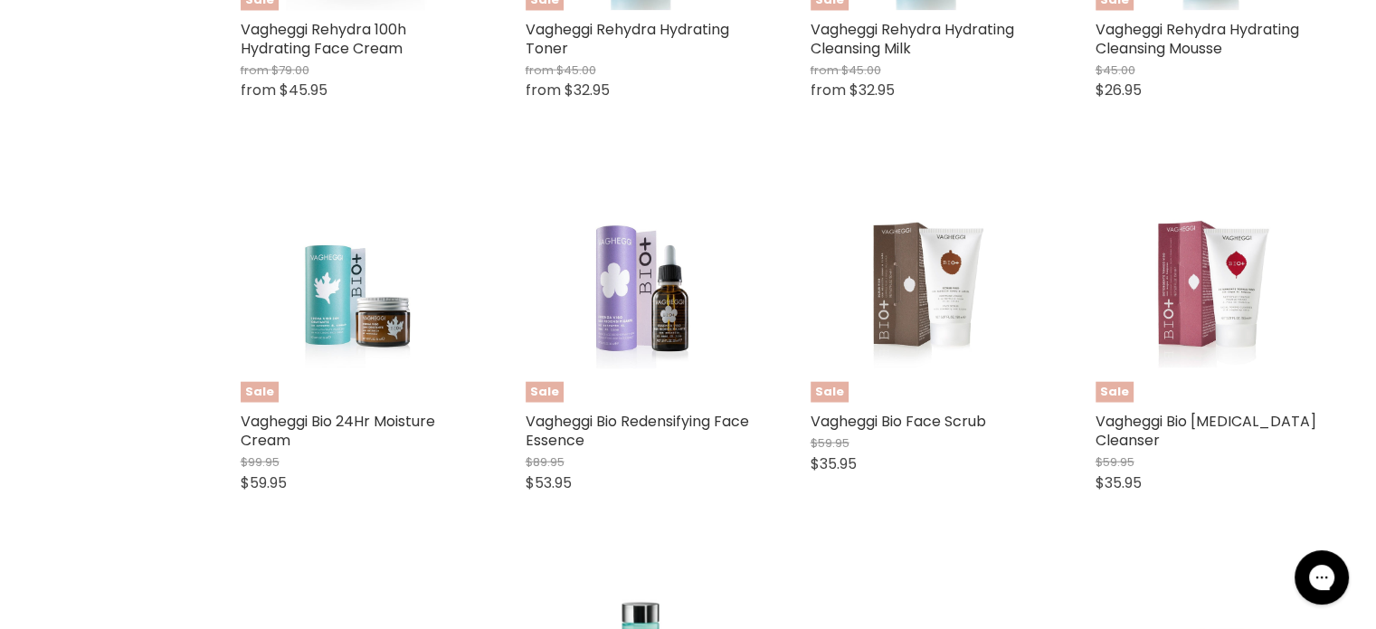
scroll to position [4474, 0]
click at [1221, 433] on link "Vagheggi Bio Facial Toning Cleanser" at bounding box center [1206, 432] width 221 height 40
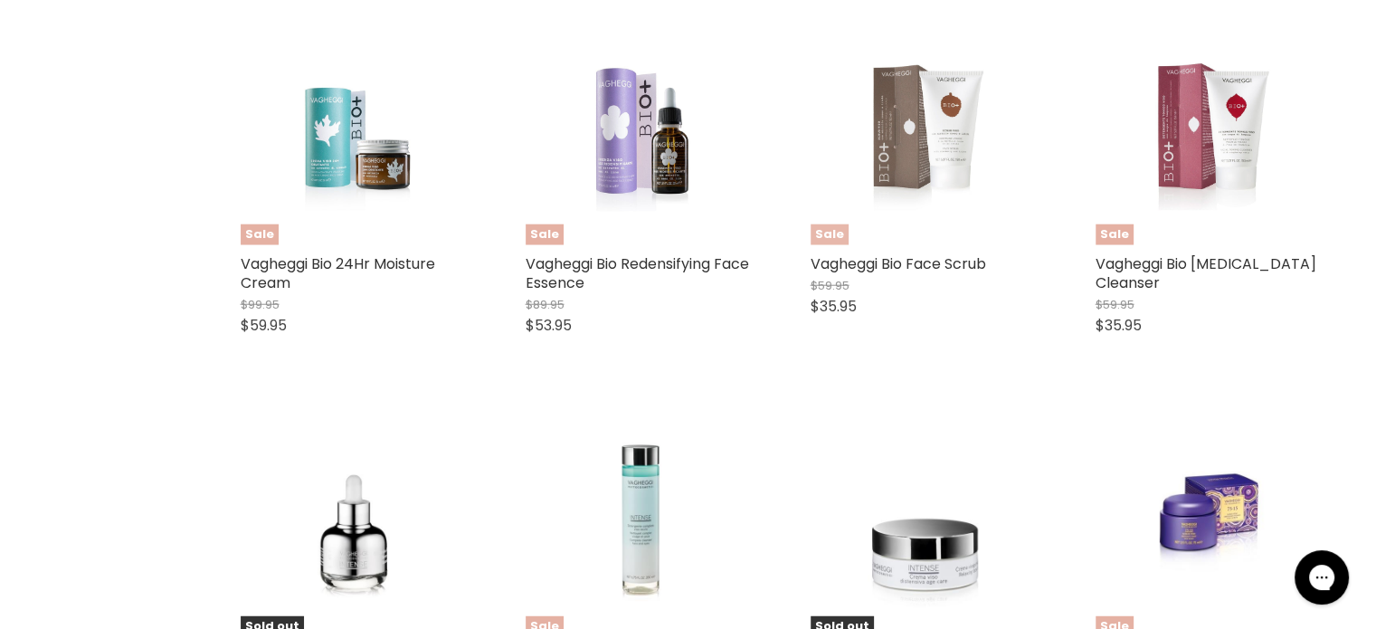
click at [933, 141] on img "Main content" at bounding box center [926, 129] width 154 height 231
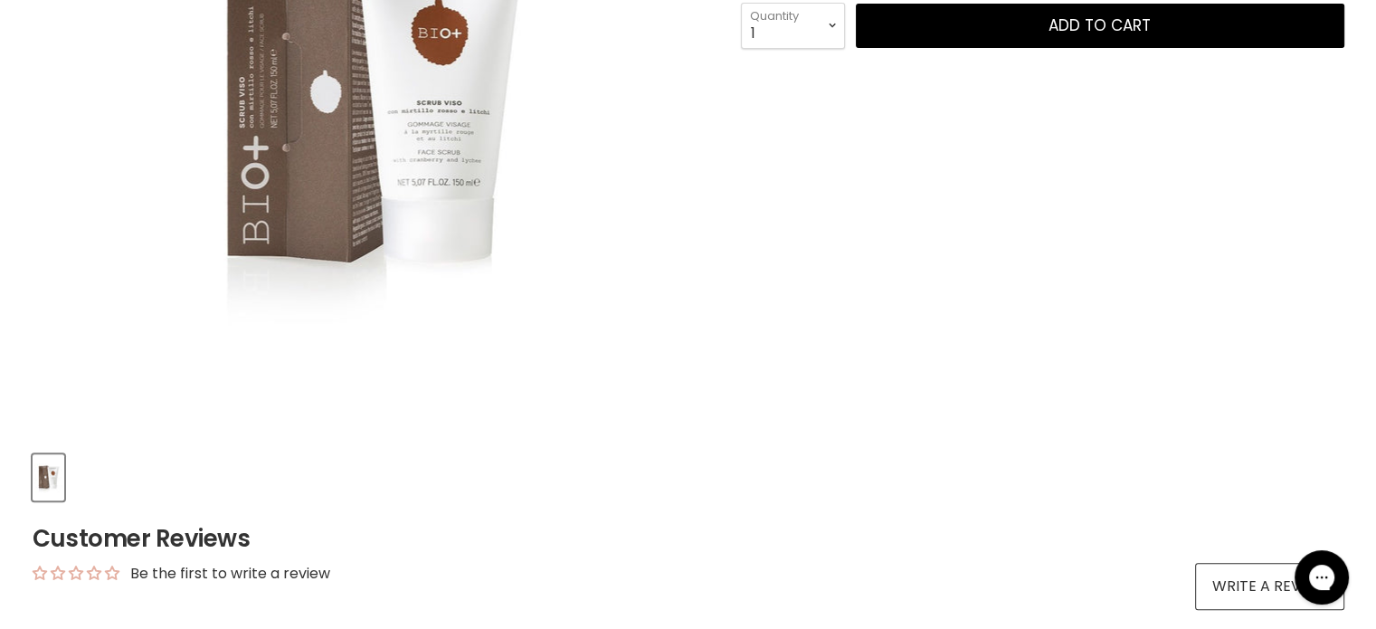
scroll to position [500, 0]
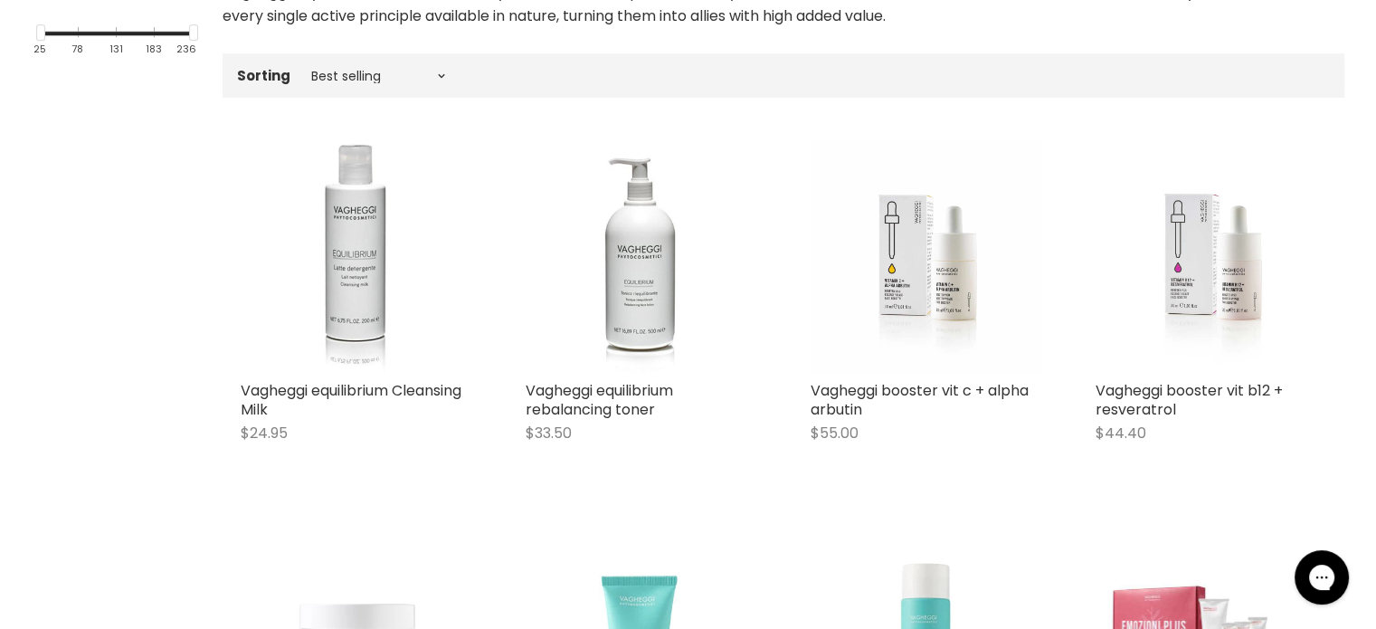
scroll to position [570, 0]
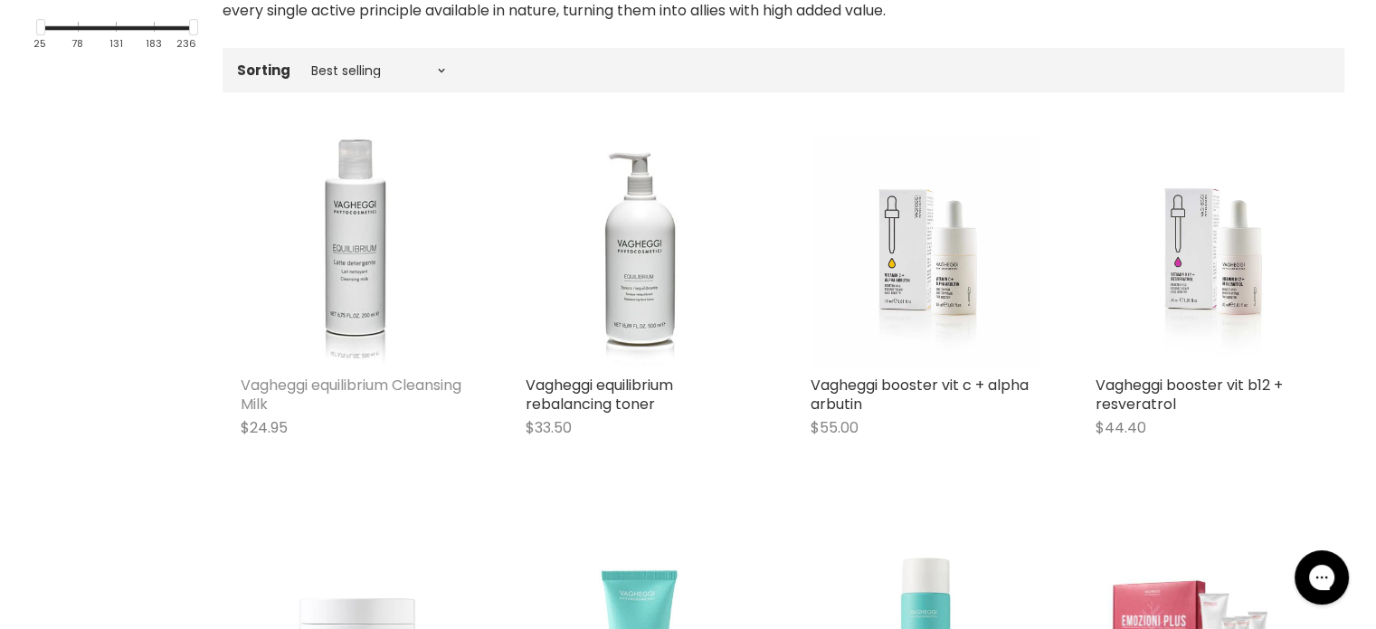
click at [353, 391] on link "Vagheggi equilibrium Cleansing Milk" at bounding box center [351, 395] width 221 height 40
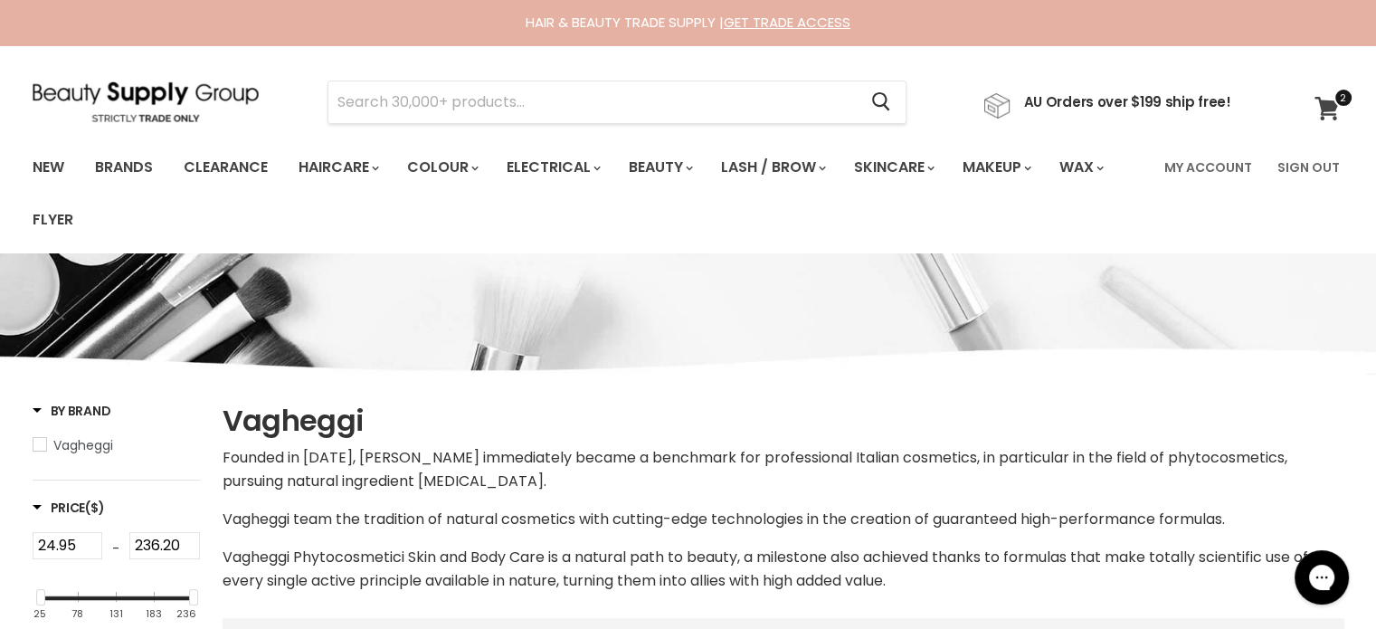
click at [1331, 114] on icon at bounding box center [1327, 109] width 24 height 24
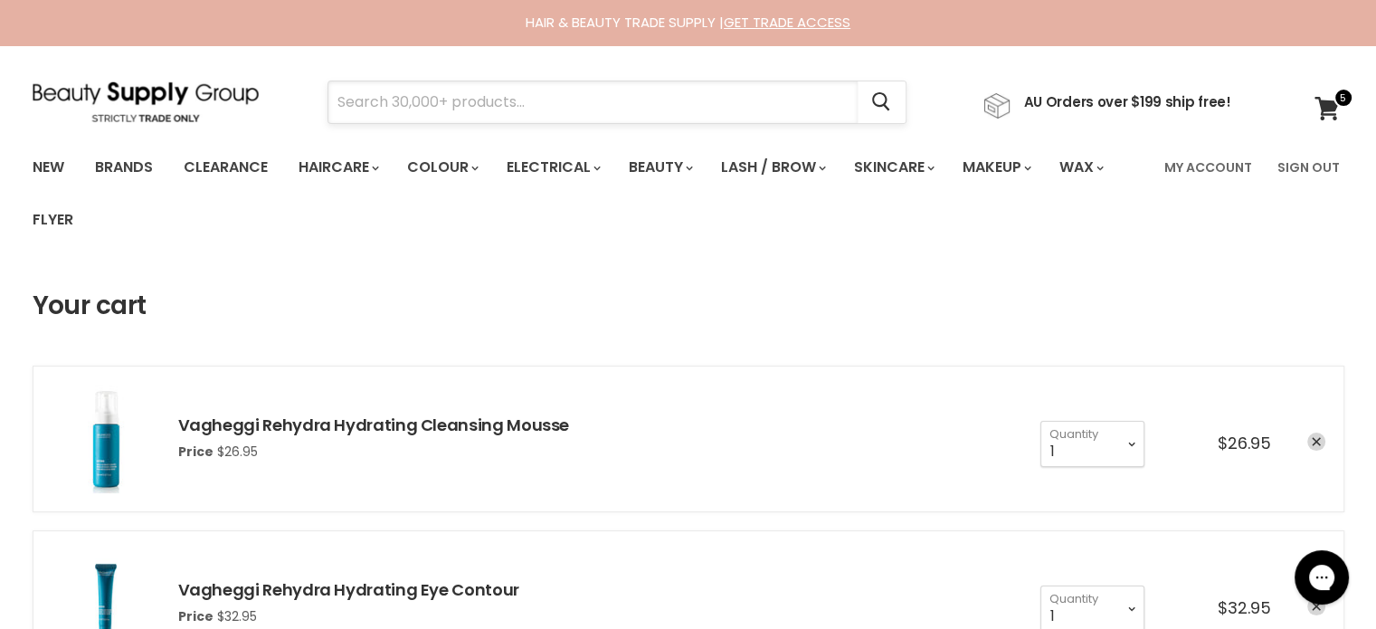
click at [375, 99] on input "Search" at bounding box center [592, 102] width 529 height 42
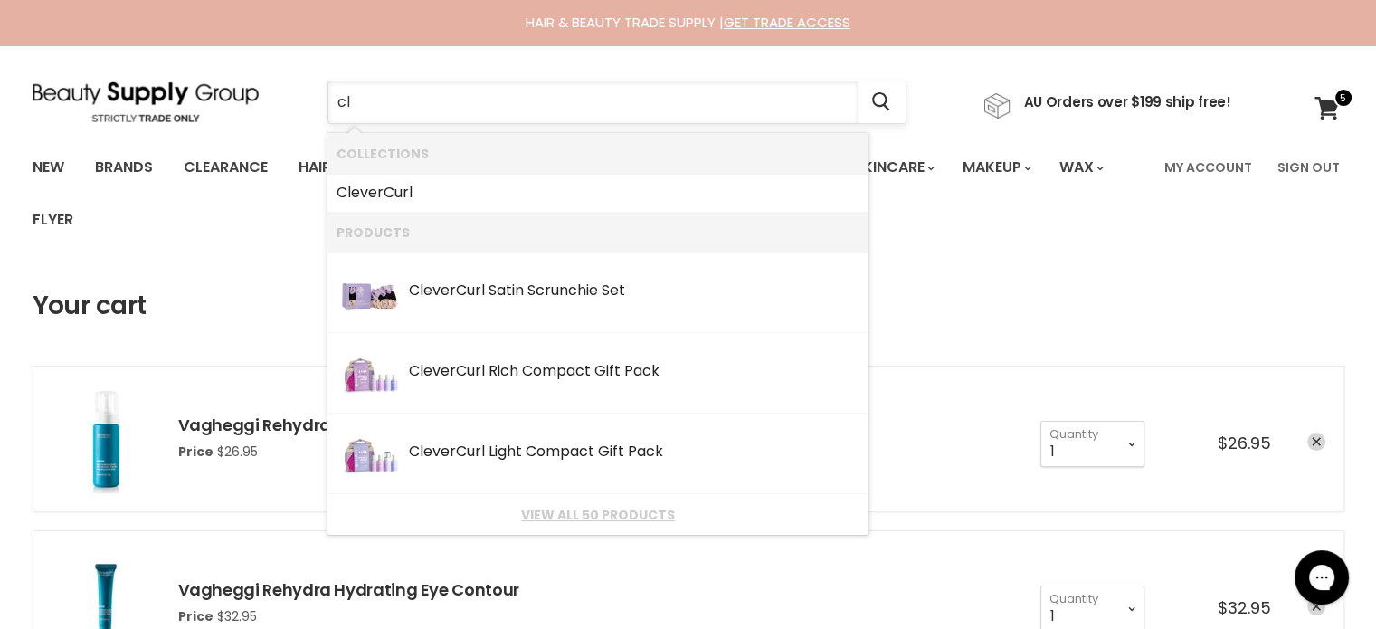
type input "c"
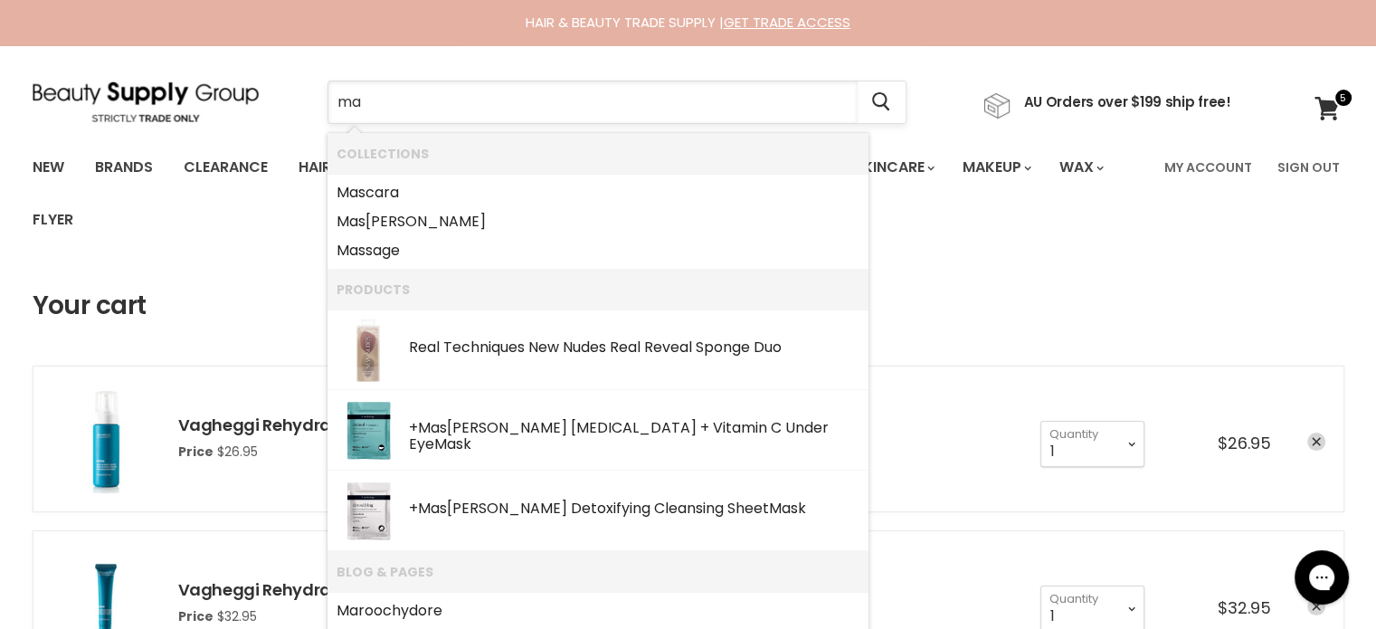
type input "m"
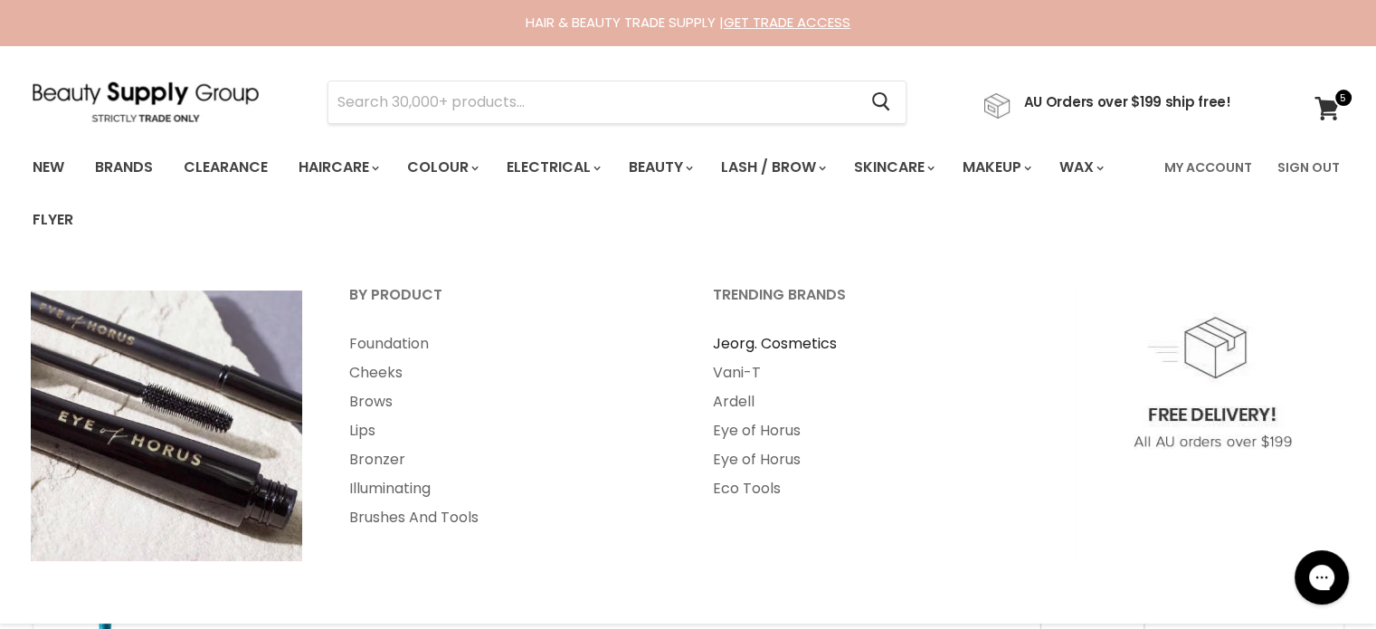
click at [816, 349] on link "Jeorg. Cosmetics" at bounding box center [870, 343] width 360 height 29
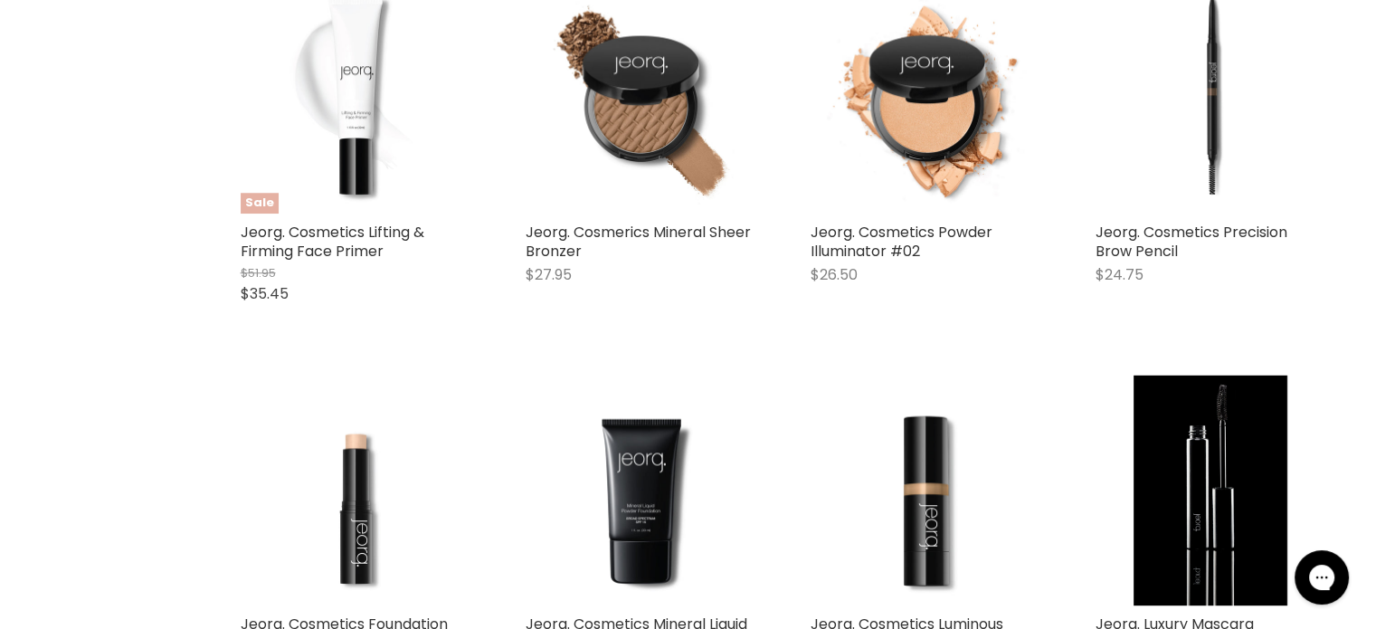
scroll to position [1546, 0]
click at [357, 72] on img "Main content" at bounding box center [356, 97] width 231 height 231
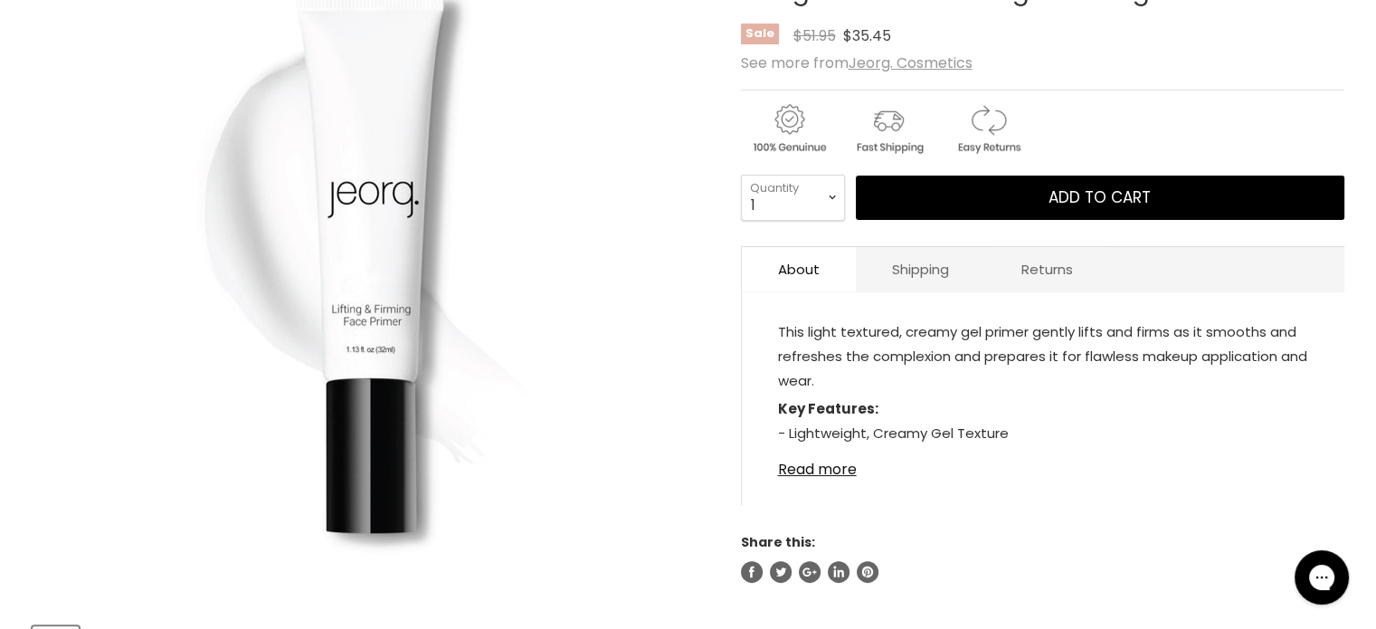
scroll to position [343, 0]
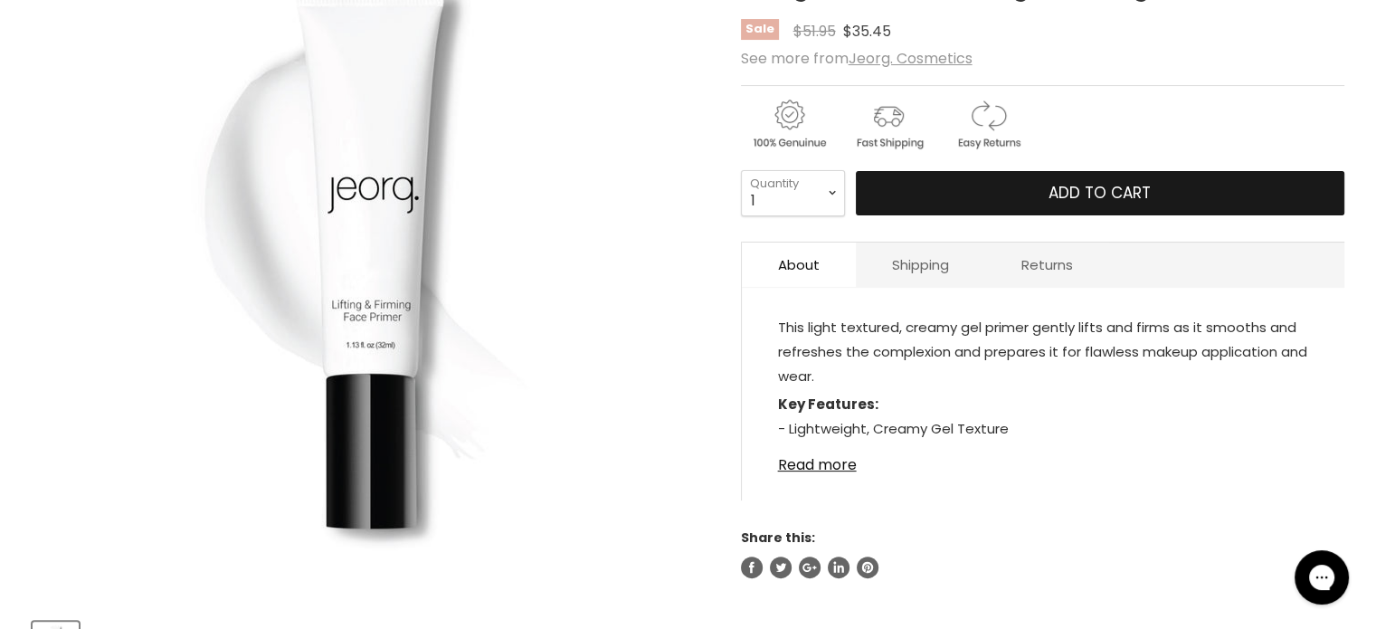
click at [1077, 182] on span "Add to cart" at bounding box center [1100, 193] width 102 height 22
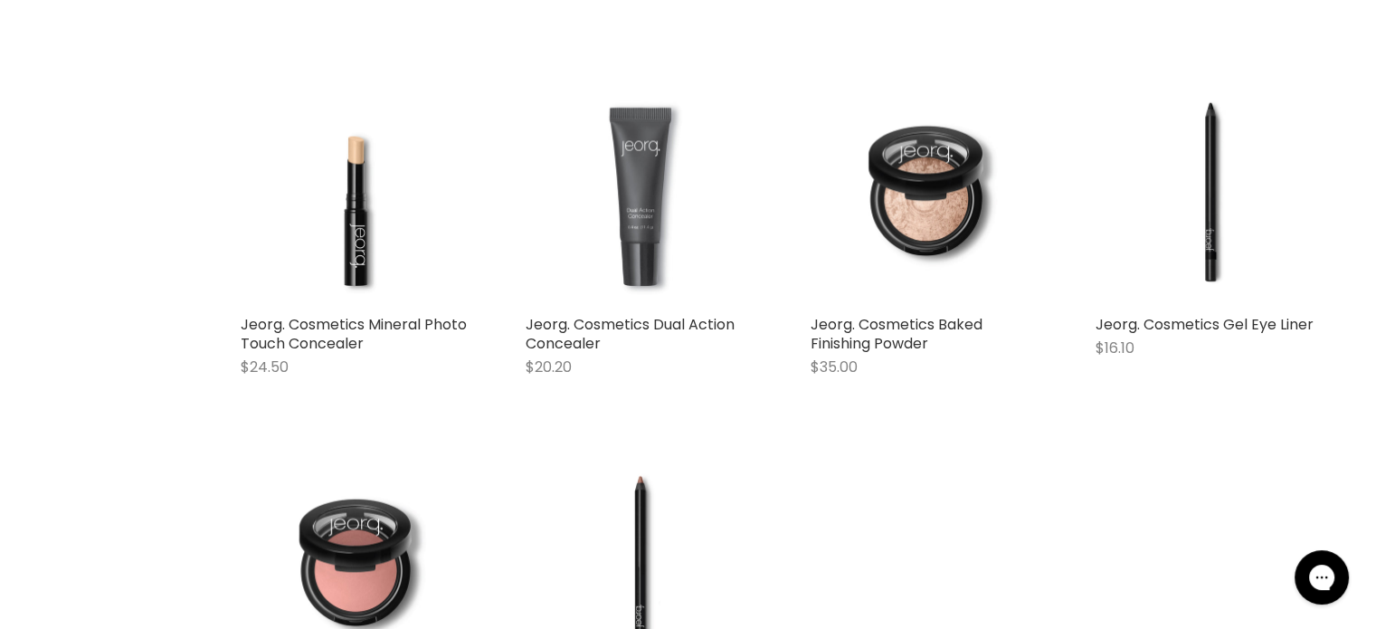
scroll to position [2218, 0]
click at [1240, 333] on link "Jeorg. Cosmetics Gel Eye Liner" at bounding box center [1205, 325] width 218 height 21
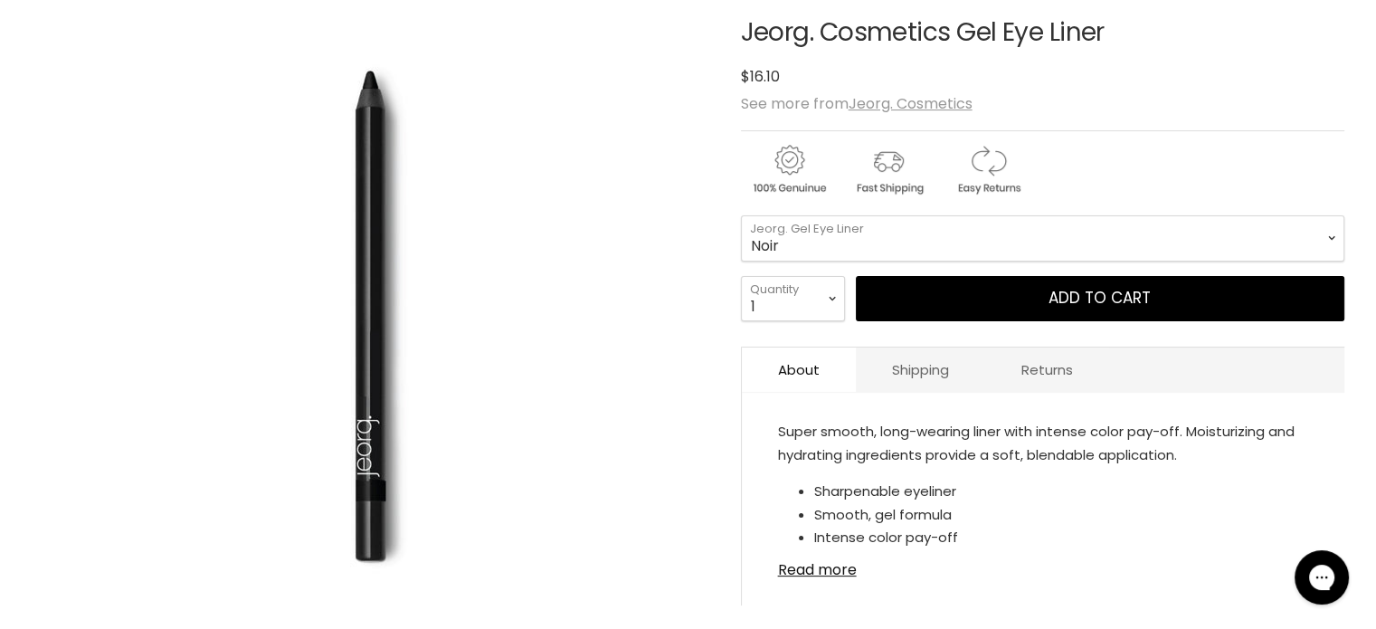
scroll to position [297, 0]
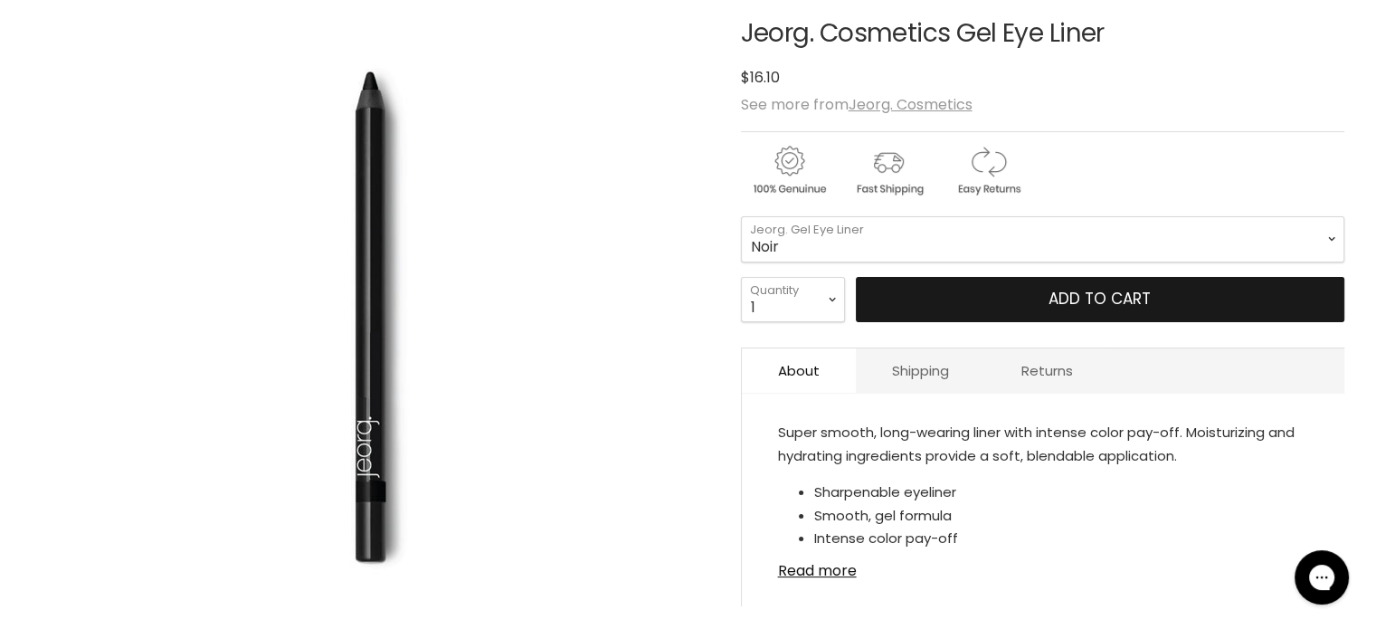
click at [1006, 298] on button "Add to cart" at bounding box center [1100, 299] width 489 height 45
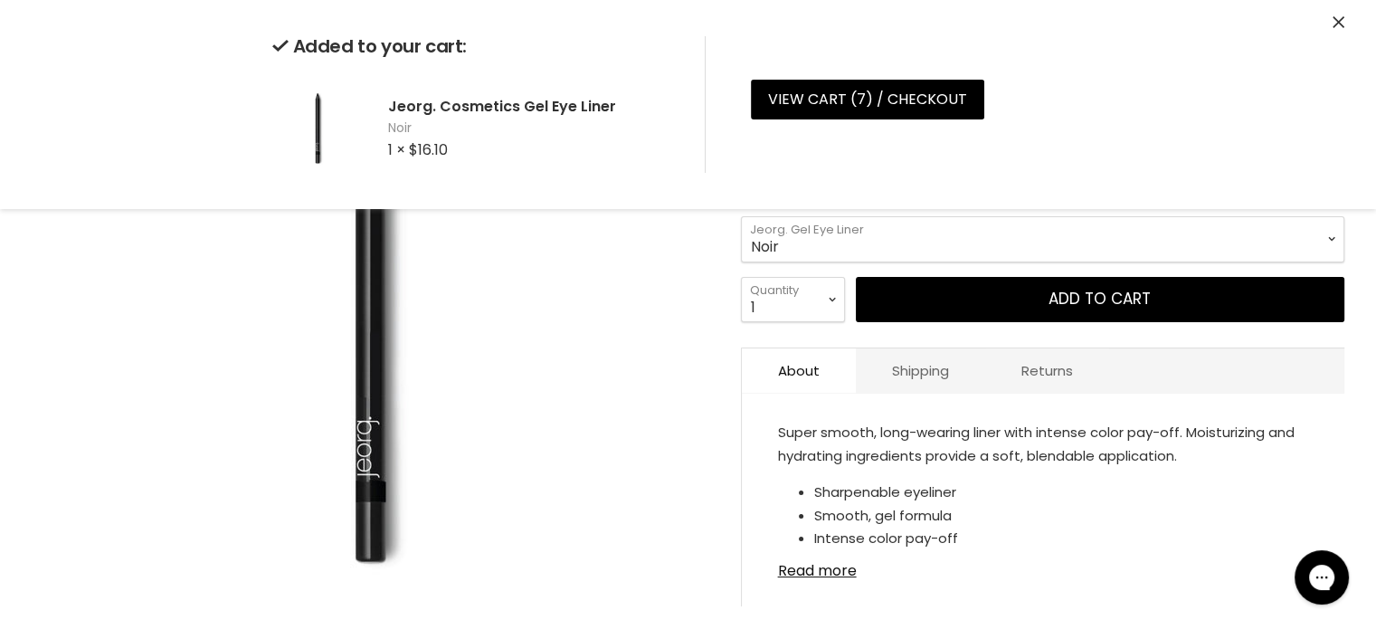
click at [1337, 24] on icon "Close" at bounding box center [1339, 22] width 12 height 12
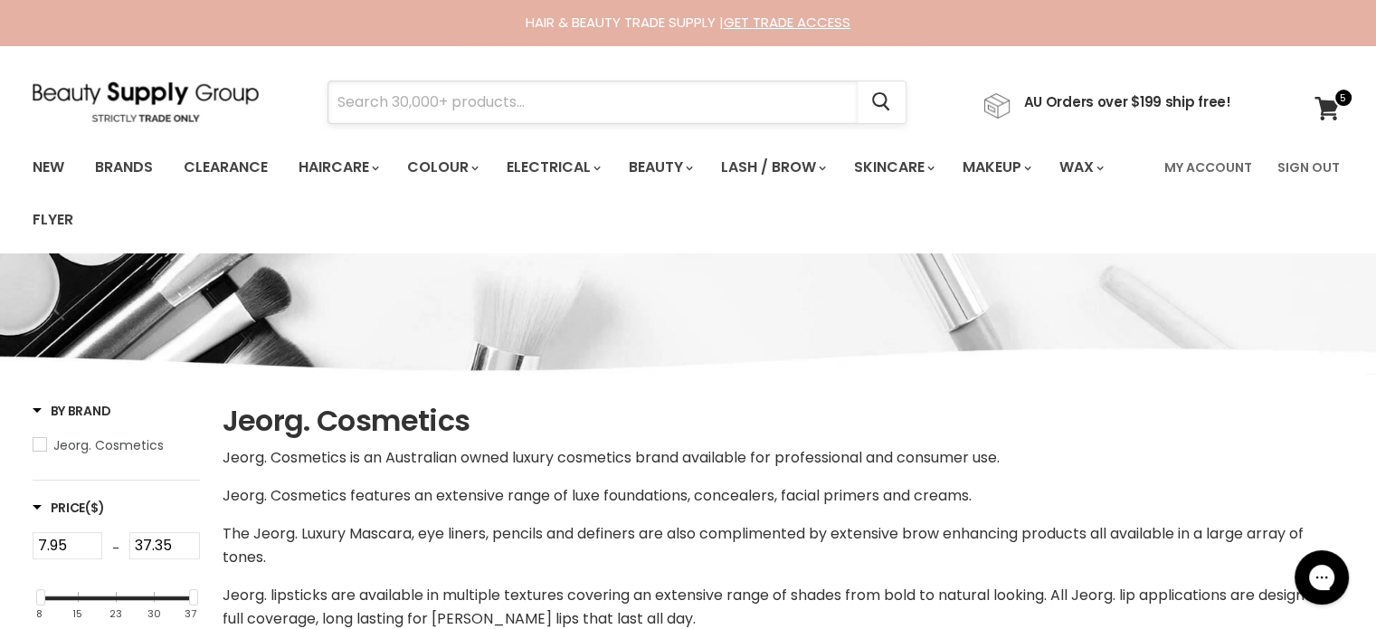
click at [362, 109] on input "Search" at bounding box center [592, 102] width 529 height 42
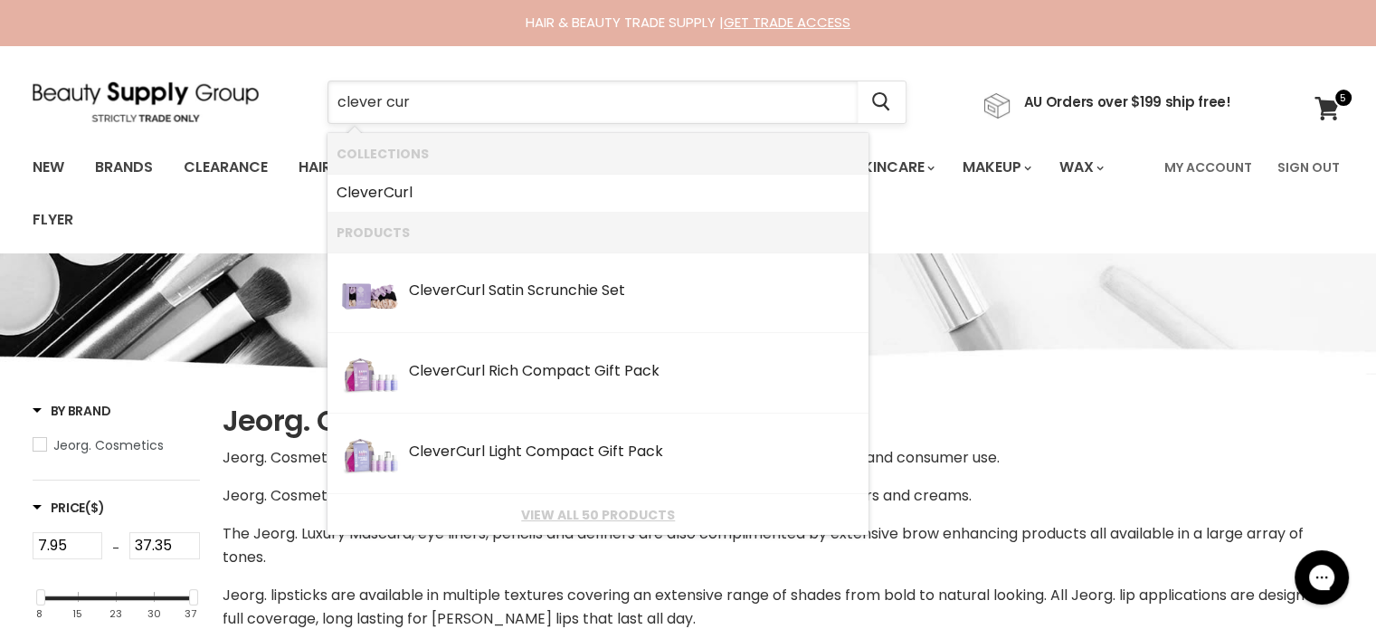
type input "clever curl"
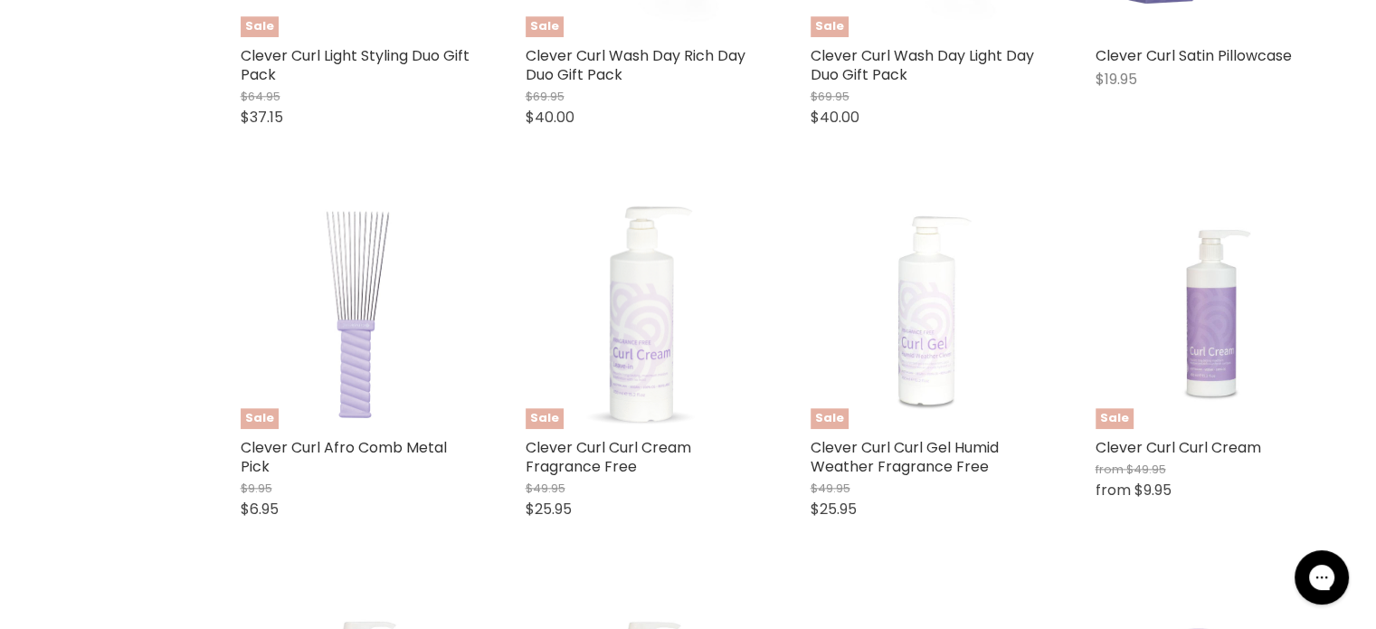
scroll to position [1833, 0]
